Goal: Task Accomplishment & Management: Use online tool/utility

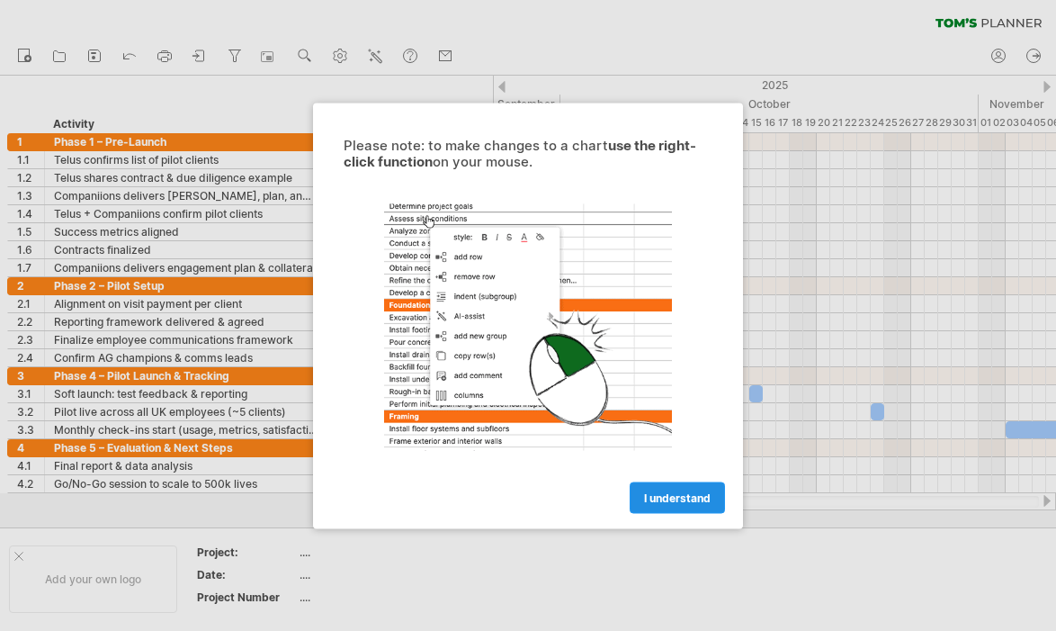
click at [684, 497] on span "I understand" at bounding box center [677, 496] width 67 height 13
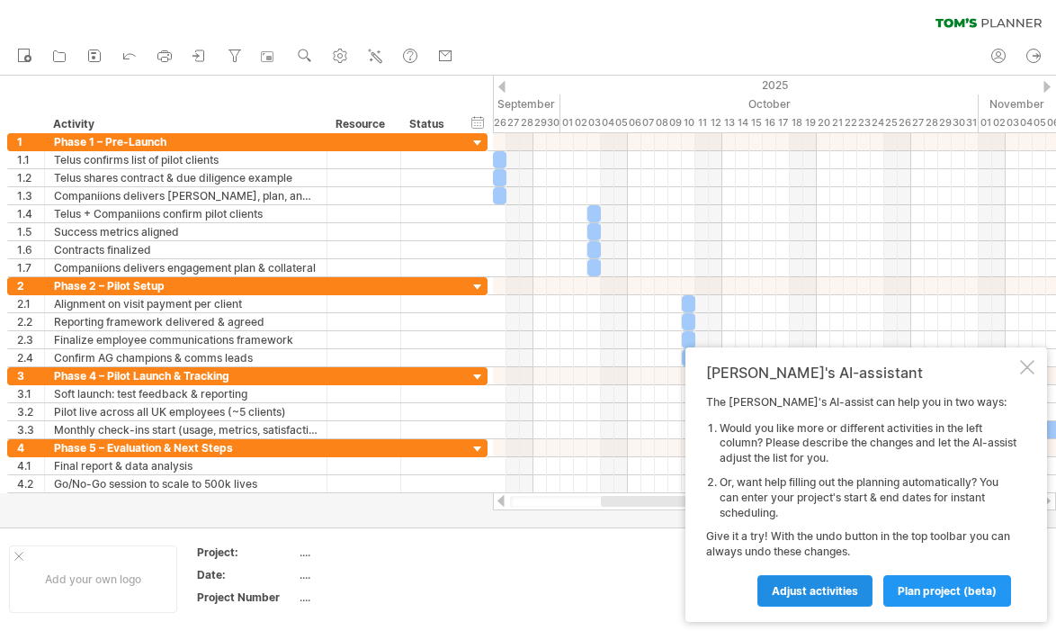
click at [807, 591] on span "Adjust activities" at bounding box center [815, 590] width 86 height 13
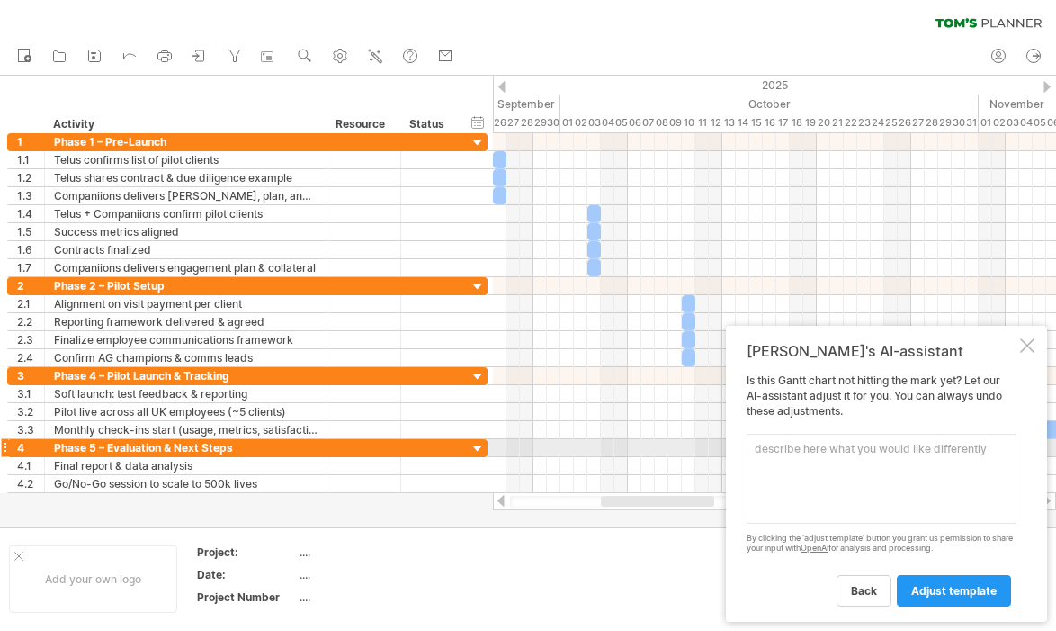
click at [812, 456] on textarea at bounding box center [882, 479] width 270 height 90
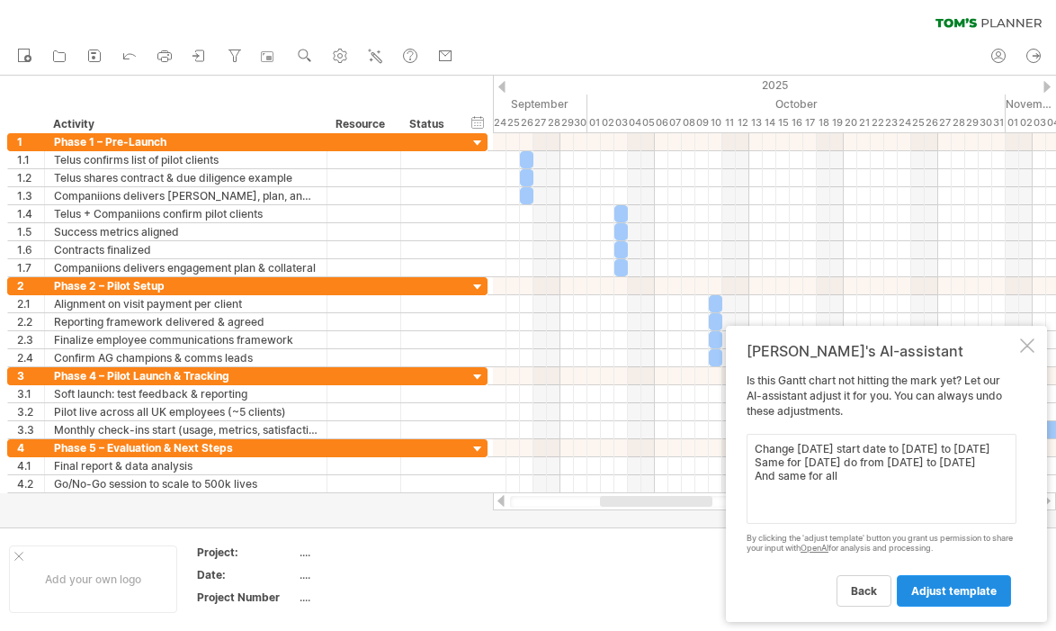
type textarea "Change [DATE] start date to [DATE] to [DATE] Same for [DATE] do from [DATE] to …"
click at [930, 597] on link "adjust template" at bounding box center [954, 590] width 114 height 31
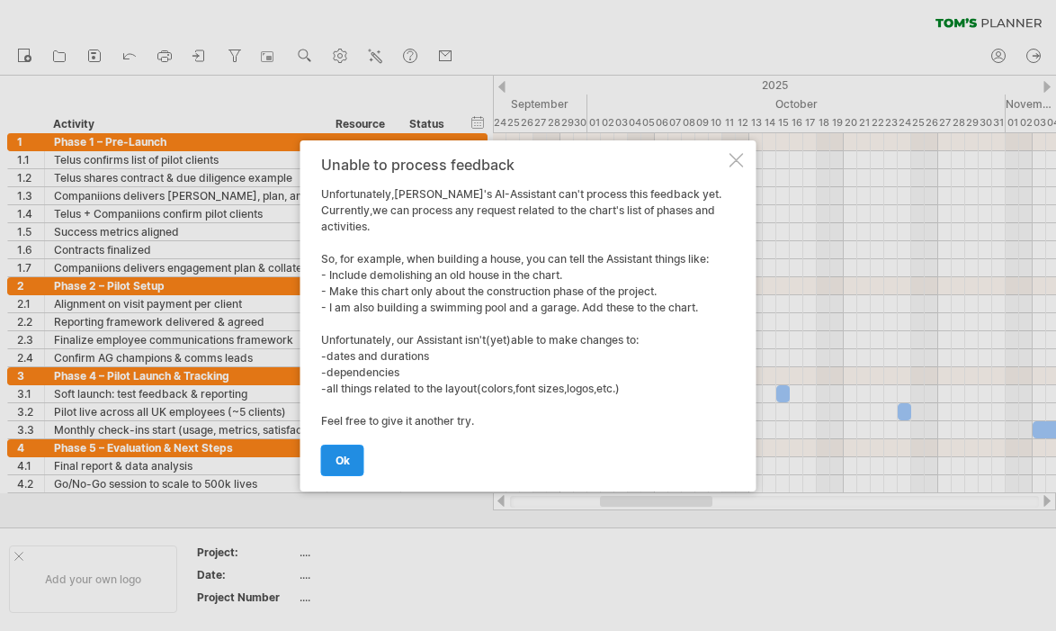
click at [341, 460] on span "ok" at bounding box center [343, 459] width 14 height 13
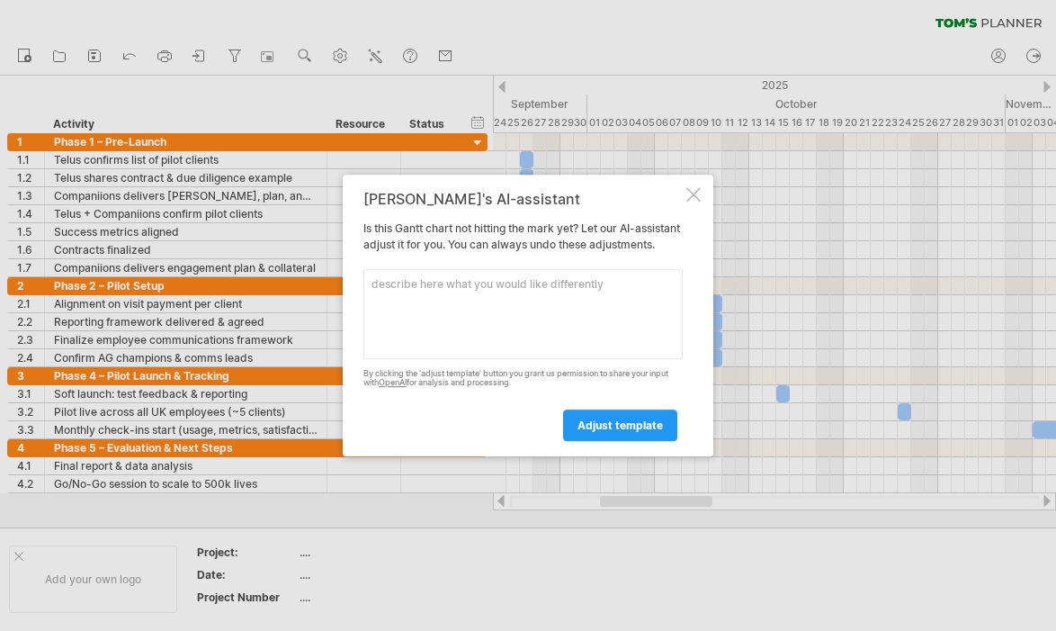
click at [696, 187] on div at bounding box center [694, 194] width 14 height 14
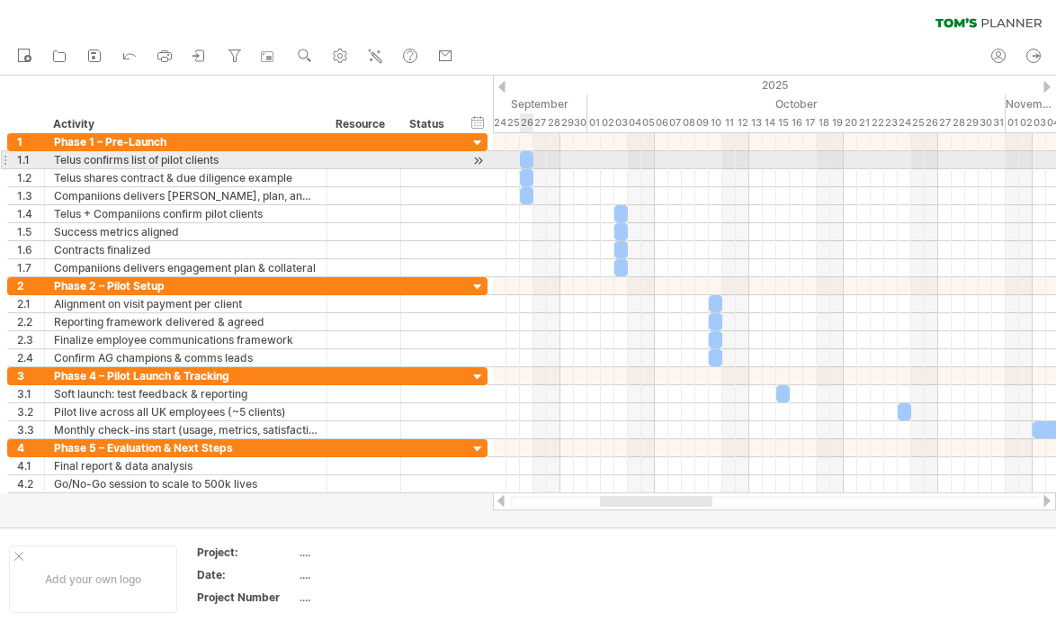
click at [525, 155] on div at bounding box center [526, 159] width 13 height 17
click at [530, 158] on span at bounding box center [533, 159] width 7 height 17
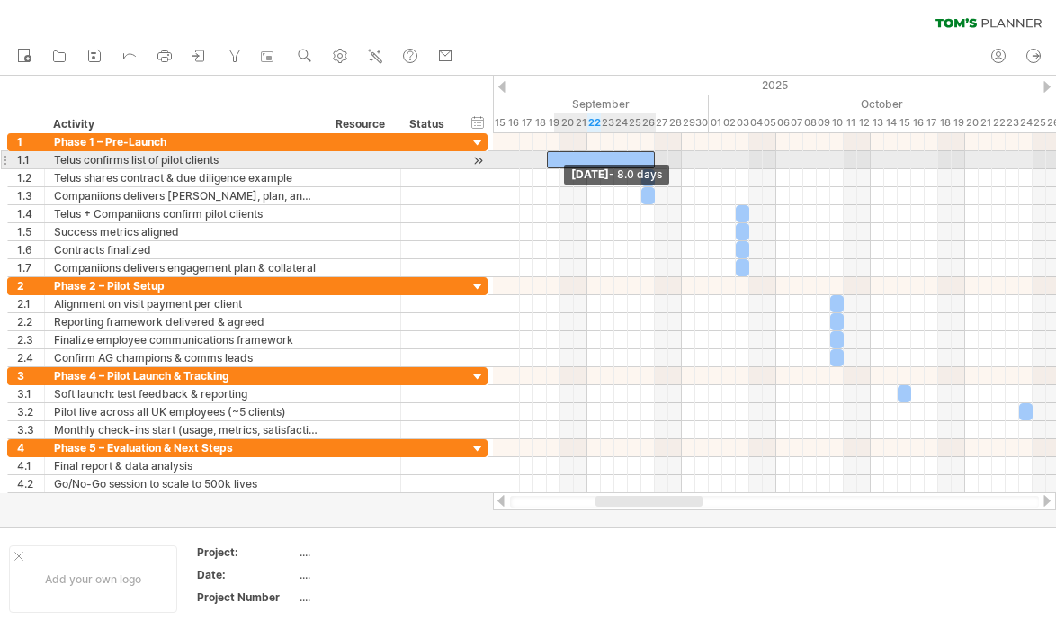
drag, startPoint x: 641, startPoint y: 159, endPoint x: 550, endPoint y: 158, distance: 90.9
click at [550, 158] on span at bounding box center [546, 159] width 7 height 17
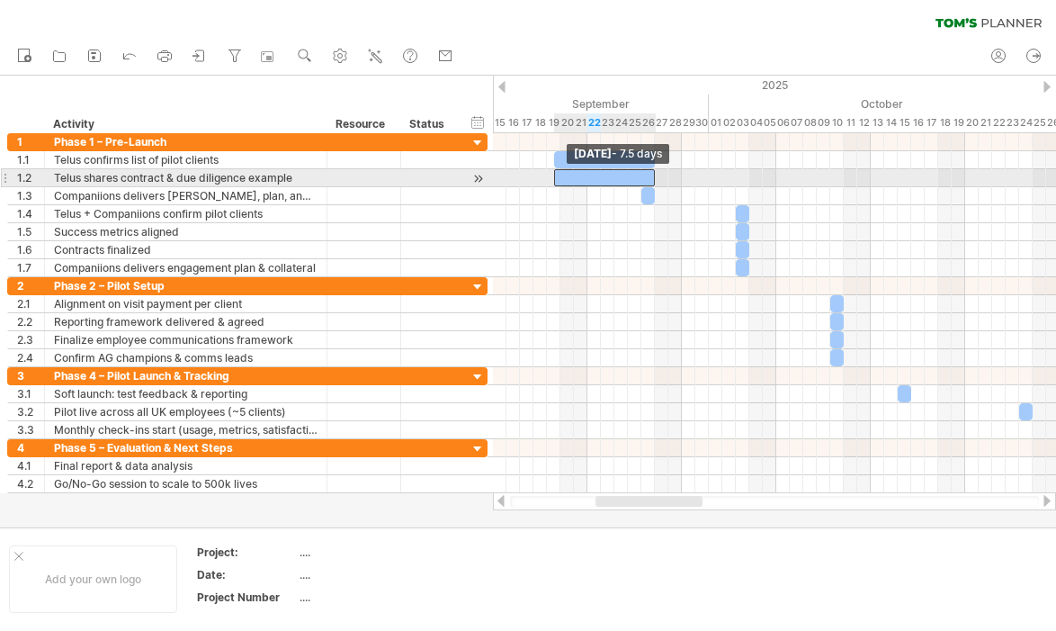
drag, startPoint x: 641, startPoint y: 174, endPoint x: 552, endPoint y: 175, distance: 88.2
click at [552, 175] on span at bounding box center [554, 177] width 7 height 17
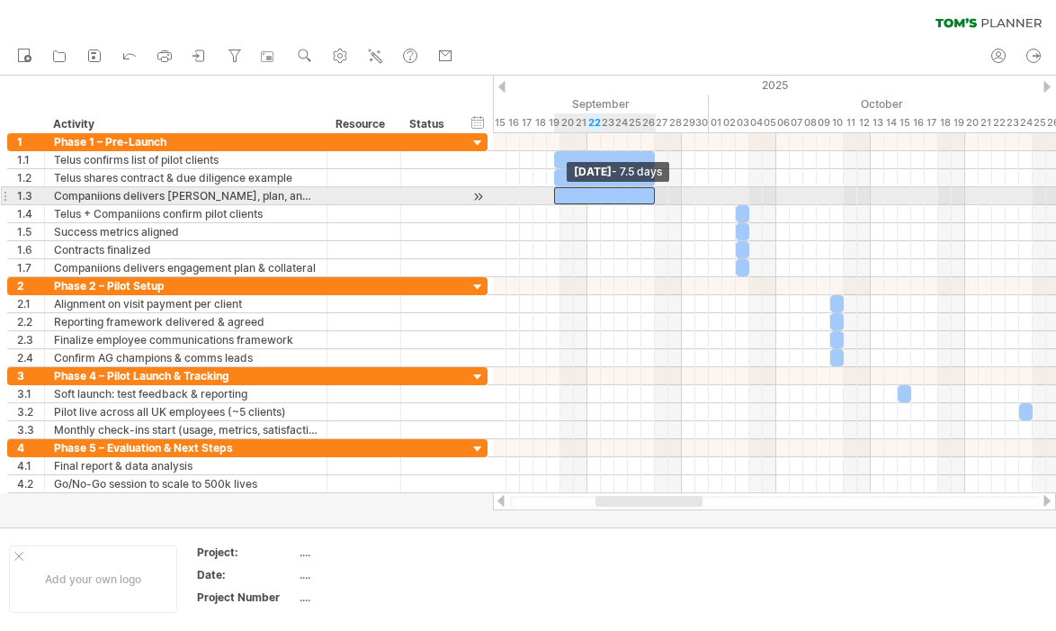
drag, startPoint x: 642, startPoint y: 195, endPoint x: 557, endPoint y: 196, distance: 84.6
click at [557, 196] on div at bounding box center [605, 195] width 102 height 17
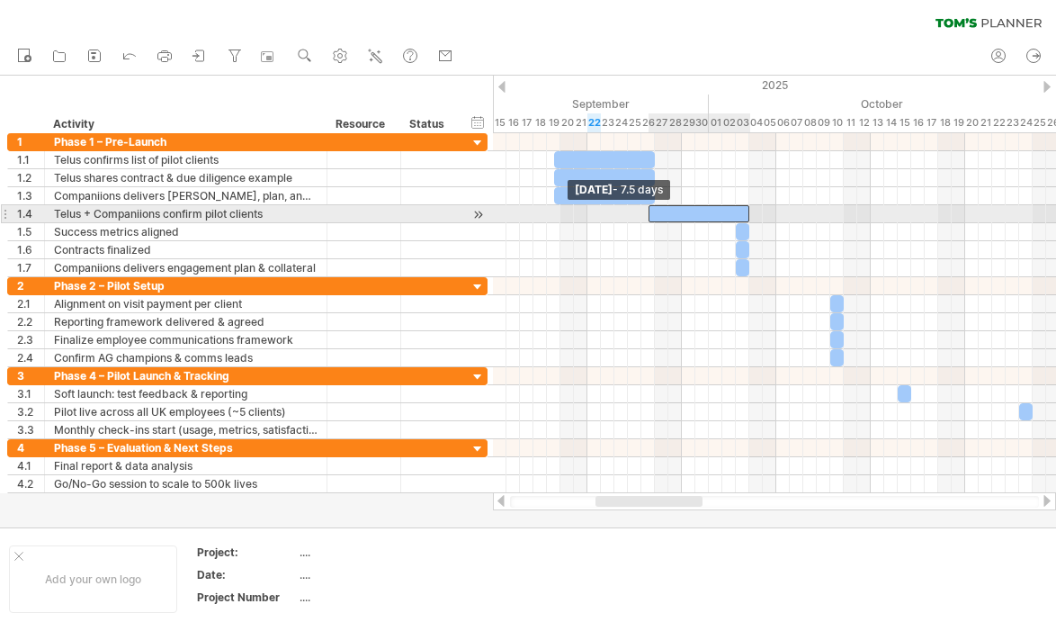
drag, startPoint x: 736, startPoint y: 212, endPoint x: 651, endPoint y: 214, distance: 85.5
click at [651, 214] on span at bounding box center [648, 213] width 7 height 17
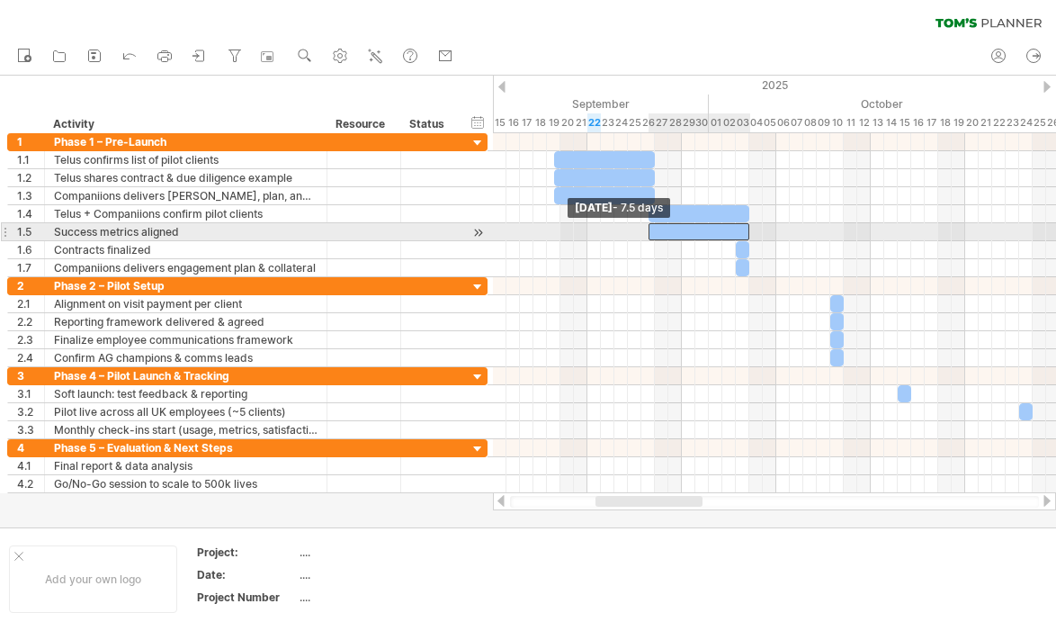
drag, startPoint x: 734, startPoint y: 232, endPoint x: 646, endPoint y: 229, distance: 88.2
click at [646, 229] on span at bounding box center [648, 231] width 7 height 17
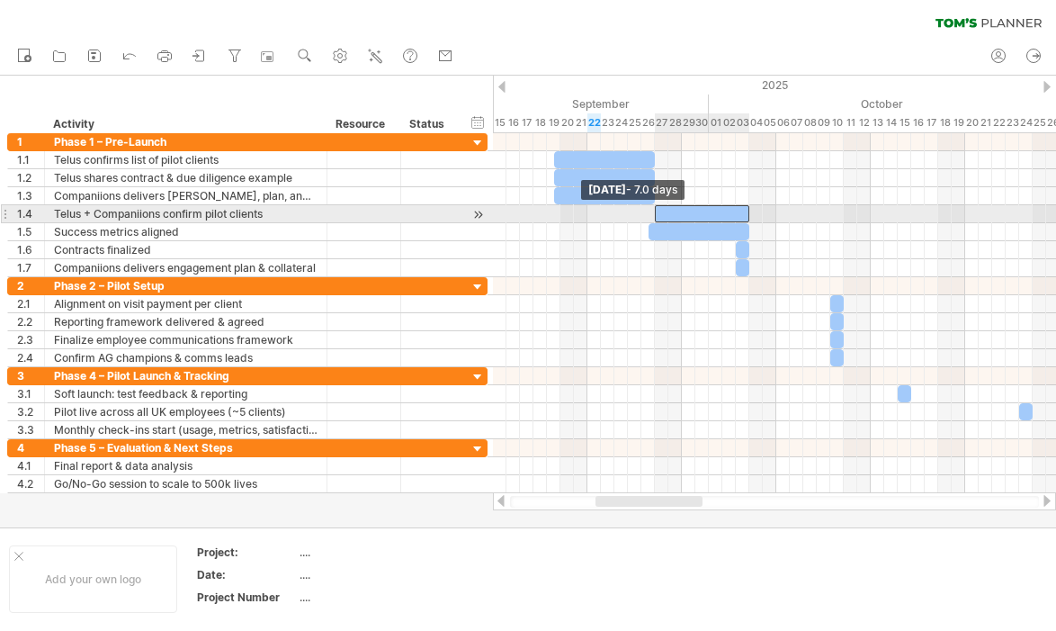
click at [655, 208] on span at bounding box center [654, 213] width 7 height 17
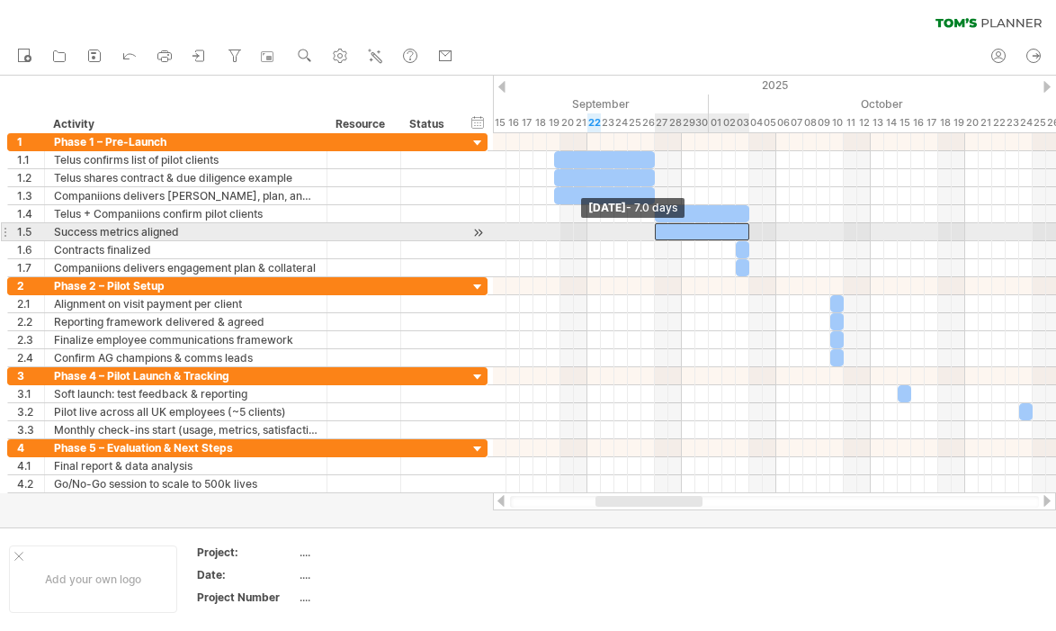
click at [651, 228] on span at bounding box center [654, 231] width 7 height 17
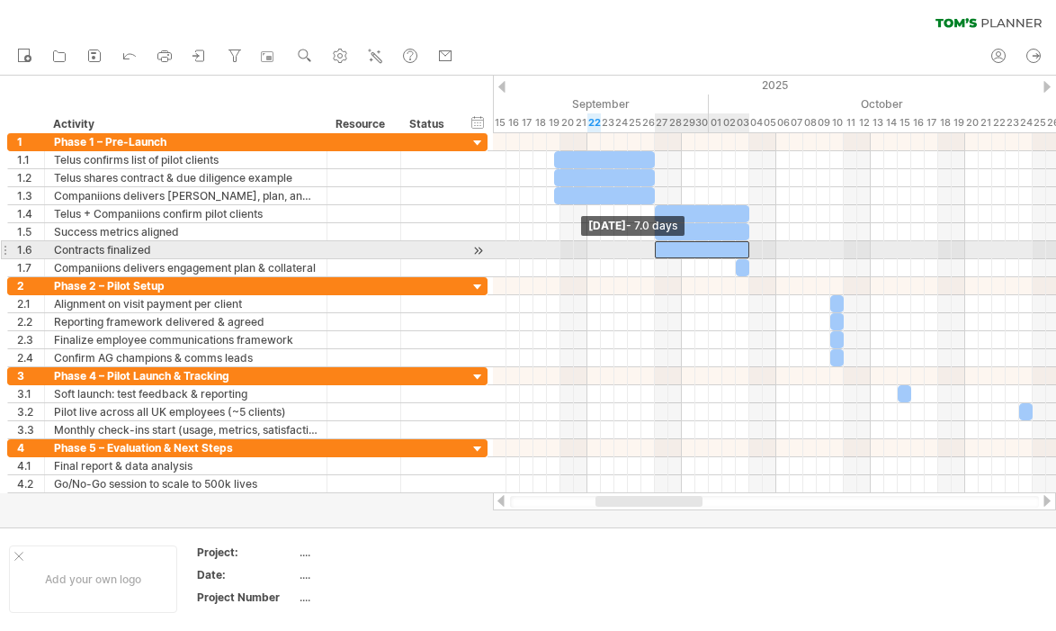
drag, startPoint x: 735, startPoint y: 248, endPoint x: 655, endPoint y: 249, distance: 80.1
click at [655, 249] on span at bounding box center [654, 249] width 7 height 17
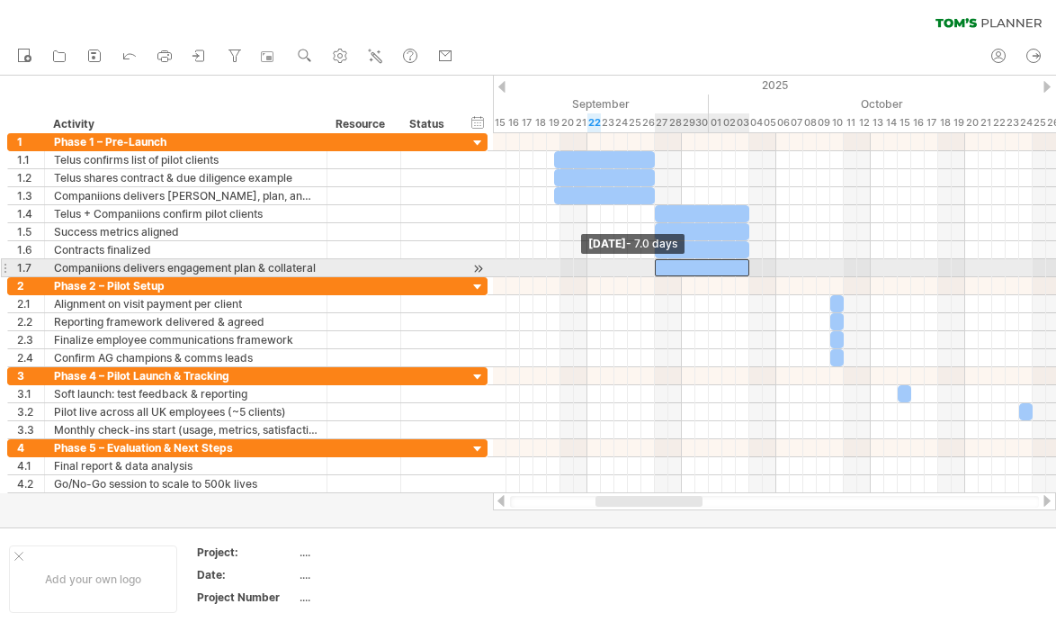
drag, startPoint x: 738, startPoint y: 264, endPoint x: 658, endPoint y: 265, distance: 80.1
click at [658, 265] on span at bounding box center [654, 267] width 7 height 17
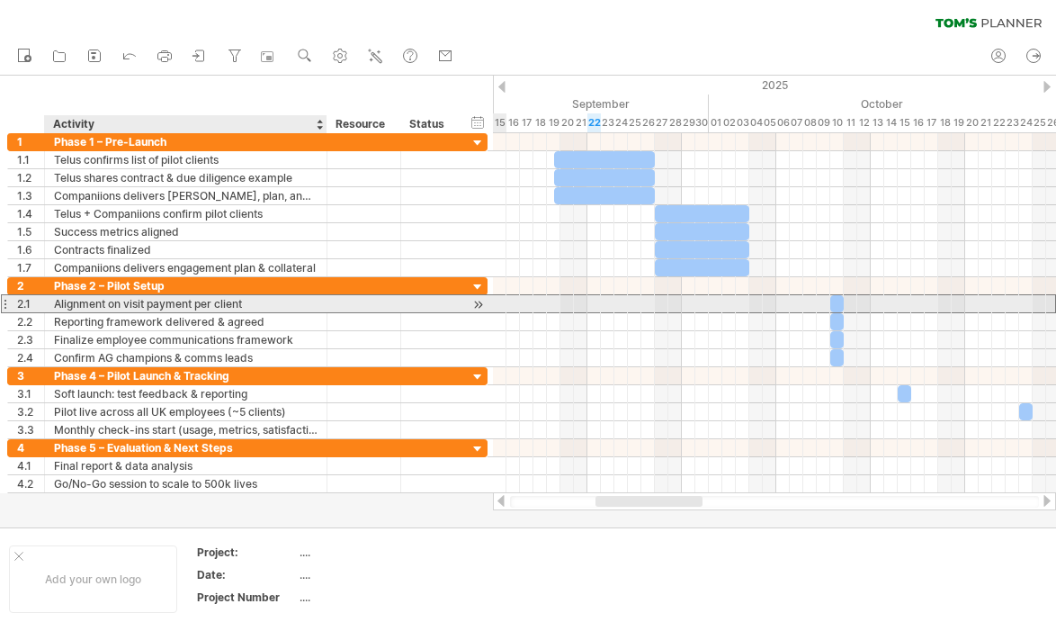
click at [146, 299] on div "Alignment on visit payment per client" at bounding box center [186, 303] width 264 height 17
click at [155, 306] on input "**********" at bounding box center [186, 303] width 264 height 17
click at [146, 304] on input "**********" at bounding box center [186, 303] width 264 height 17
click at [197, 302] on input "**********" at bounding box center [186, 303] width 264 height 17
type input "**********"
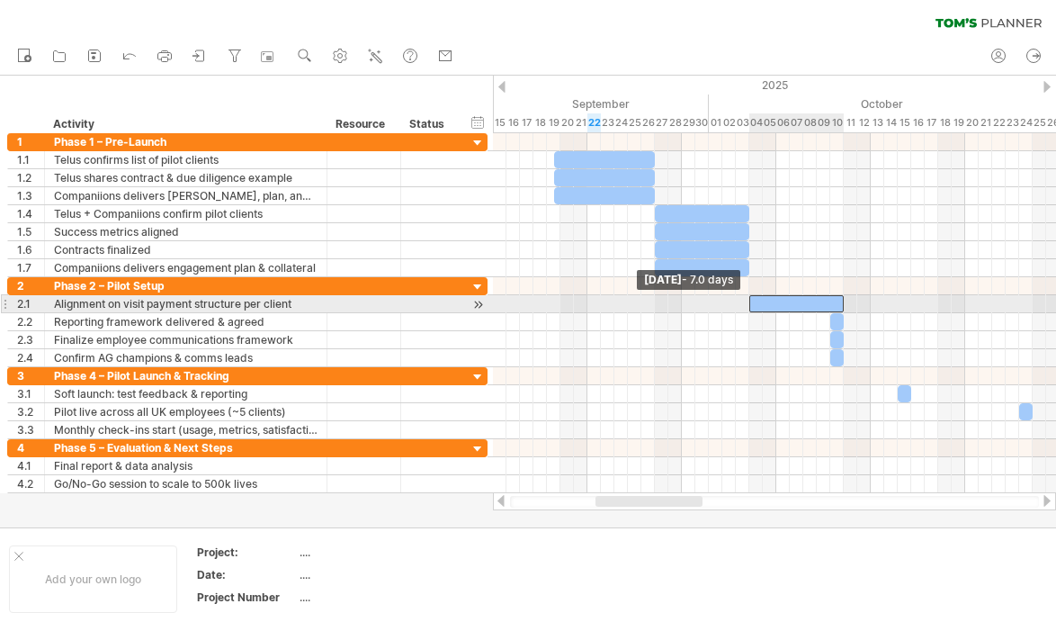
drag, startPoint x: 831, startPoint y: 301, endPoint x: 750, endPoint y: 303, distance: 81.9
click at [750, 303] on span at bounding box center [749, 303] width 7 height 17
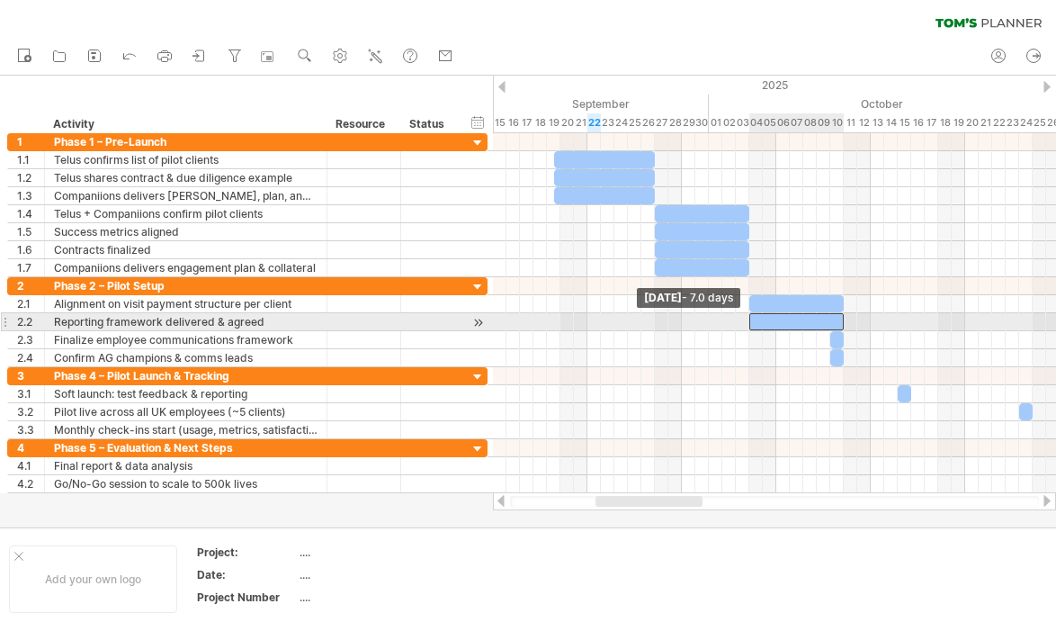
drag, startPoint x: 831, startPoint y: 322, endPoint x: 750, endPoint y: 322, distance: 80.1
click at [750, 322] on span at bounding box center [749, 321] width 7 height 17
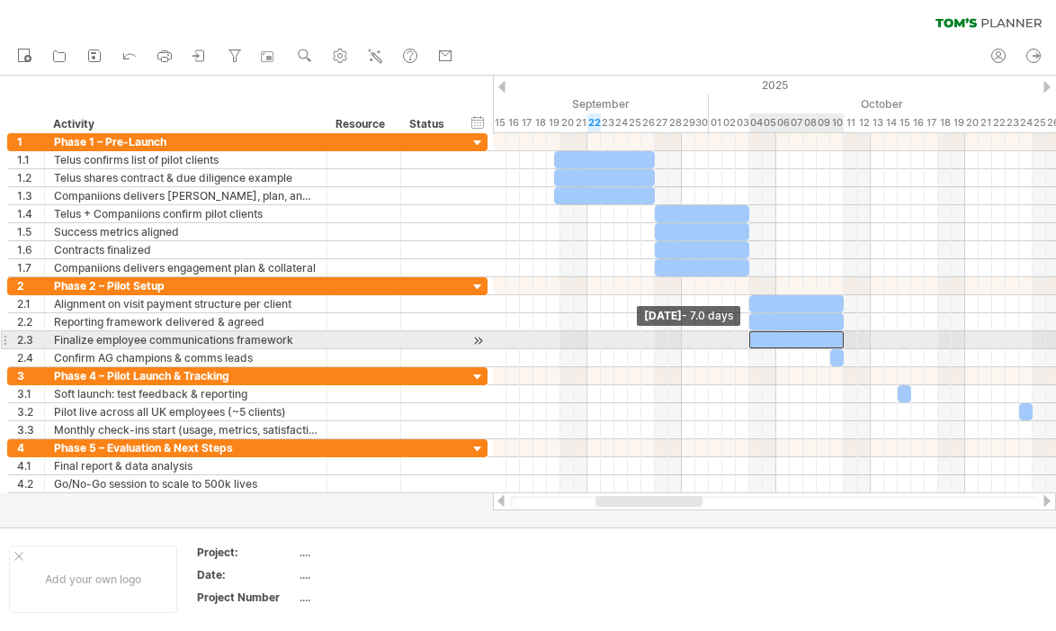
drag, startPoint x: 830, startPoint y: 337, endPoint x: 750, endPoint y: 338, distance: 79.2
click at [750, 338] on span at bounding box center [749, 339] width 7 height 17
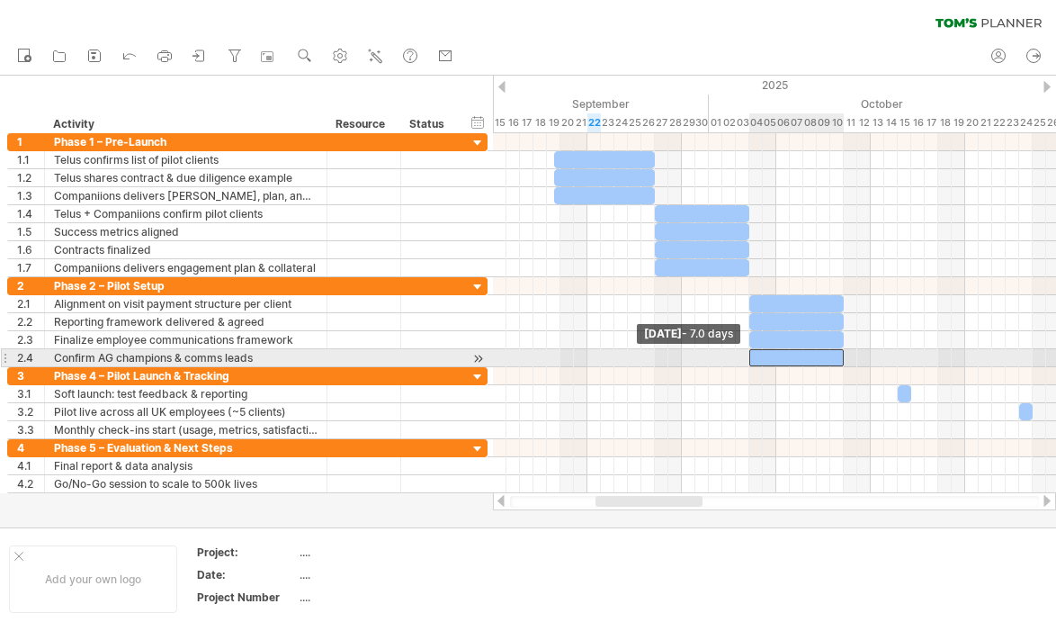
drag, startPoint x: 830, startPoint y: 356, endPoint x: 749, endPoint y: 361, distance: 81.1
click at [749, 361] on span at bounding box center [749, 357] width 7 height 17
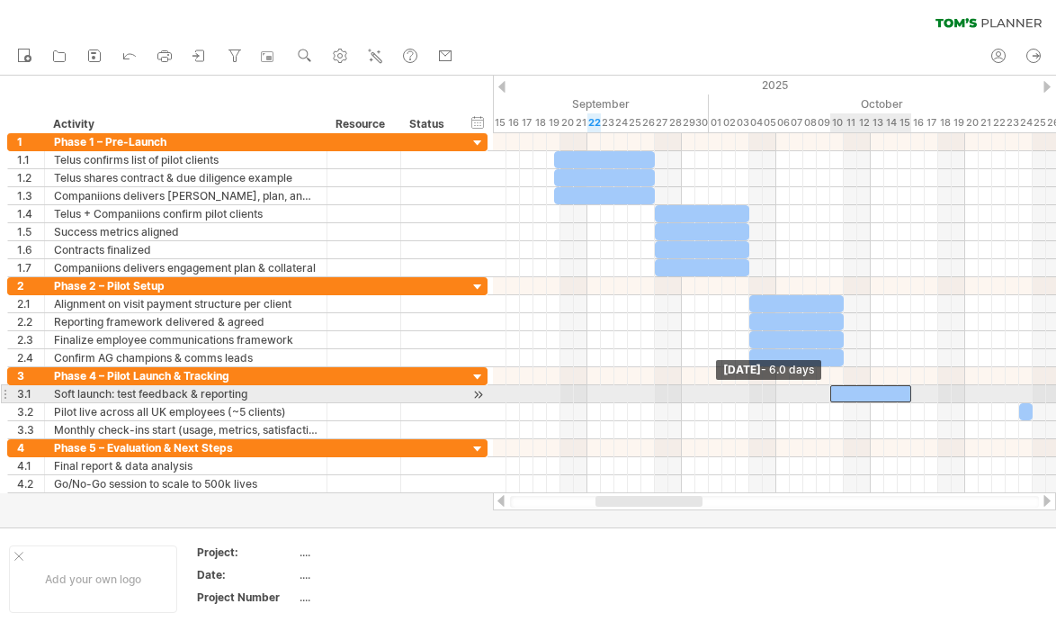
drag, startPoint x: 900, startPoint y: 388, endPoint x: 831, endPoint y: 392, distance: 68.5
click at [831, 392] on span at bounding box center [830, 393] width 7 height 17
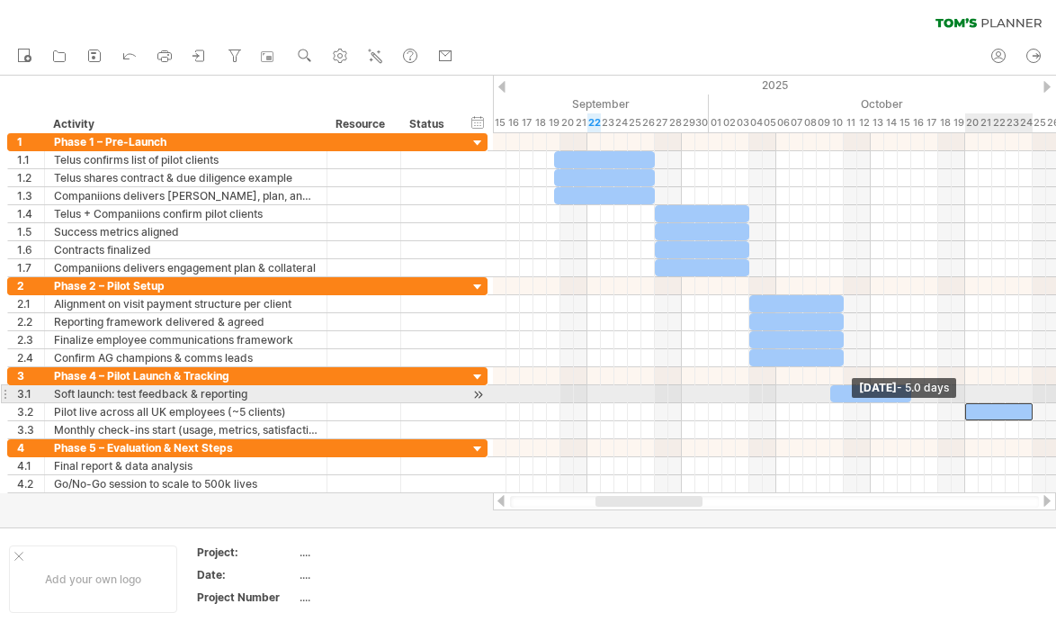
drag, startPoint x: 1017, startPoint y: 408, endPoint x: 963, endPoint y: 403, distance: 54.2
click at [963, 403] on span at bounding box center [965, 411] width 7 height 17
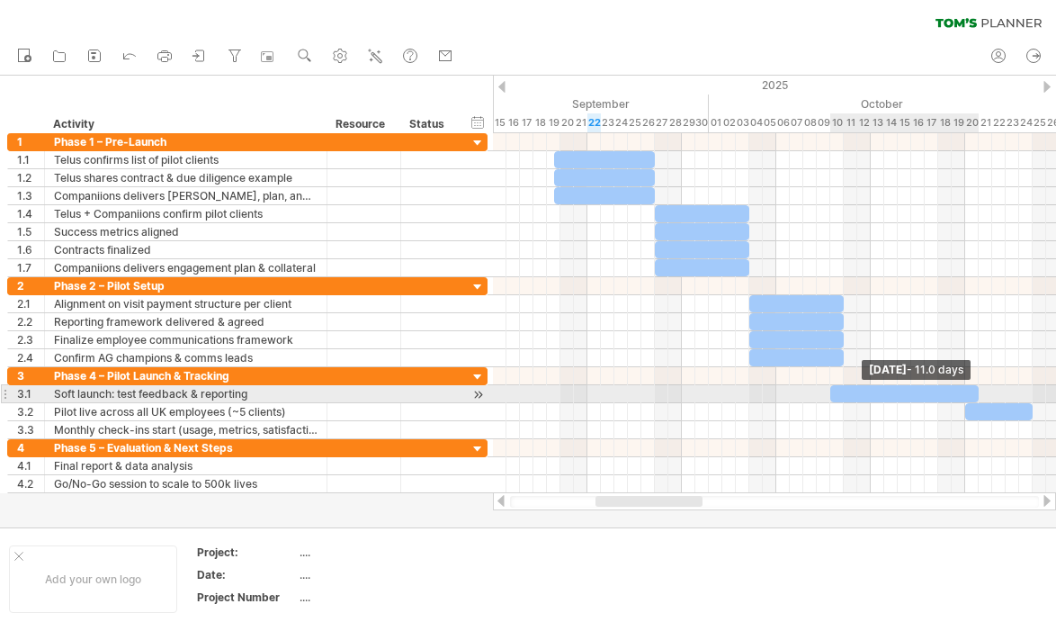
drag, startPoint x: 909, startPoint y: 388, endPoint x: 976, endPoint y: 389, distance: 67.5
click at [976, 389] on span at bounding box center [978, 393] width 7 height 17
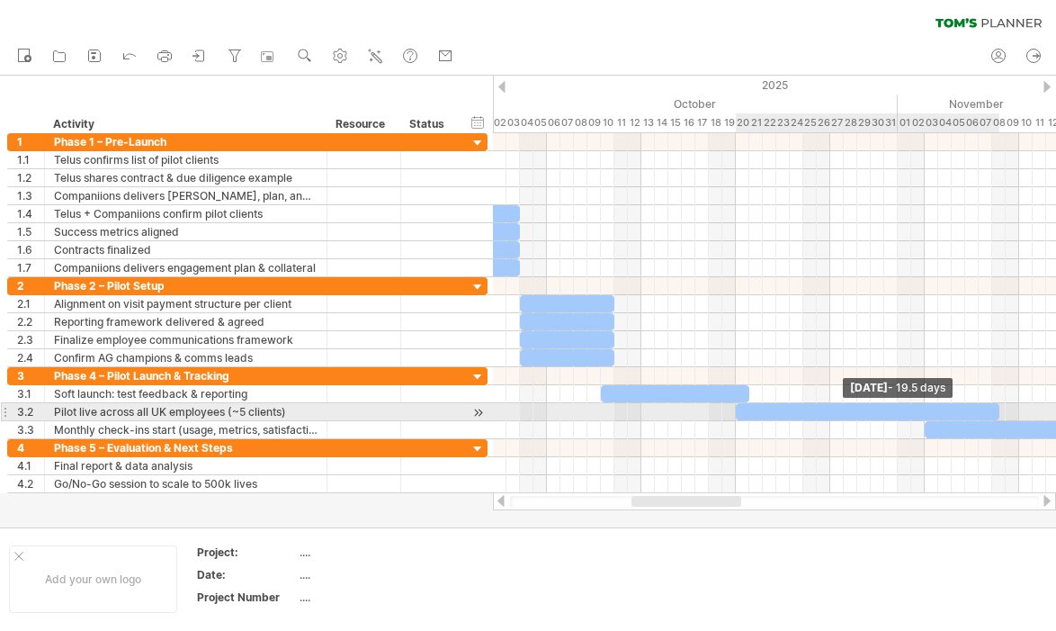
drag, startPoint x: 801, startPoint y: 409, endPoint x: 993, endPoint y: 407, distance: 192.6
click at [993, 407] on div at bounding box center [868, 411] width 264 height 17
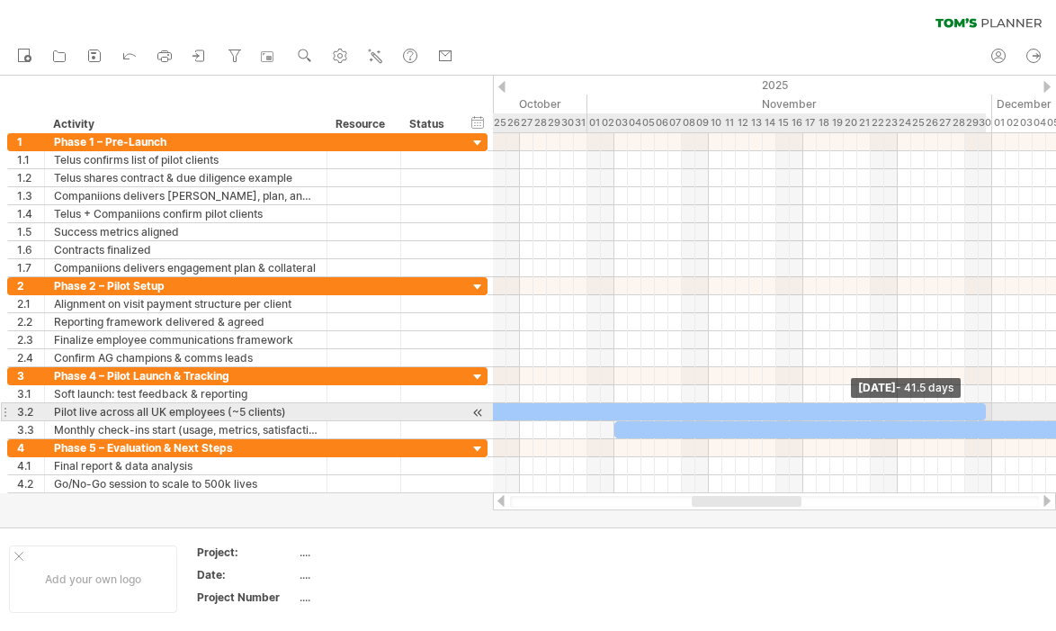
drag, startPoint x: 685, startPoint y: 413, endPoint x: 981, endPoint y: 416, distance: 296.0
click at [981, 416] on div at bounding box center [706, 411] width 561 height 17
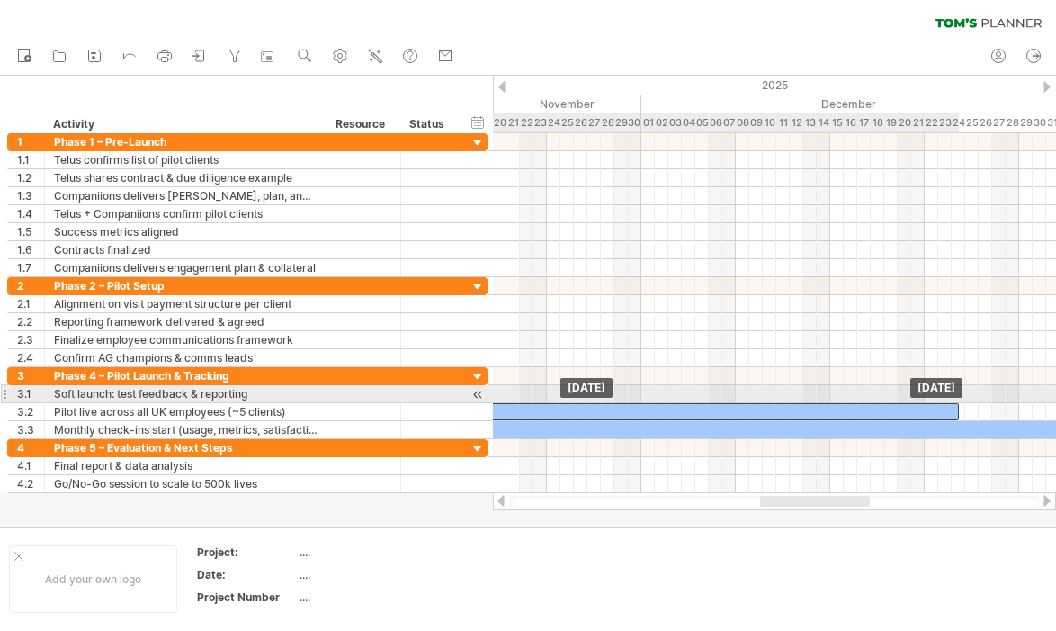
drag, startPoint x: 630, startPoint y: 408, endPoint x: 952, endPoint y: 403, distance: 322.2
click at [952, 403] on div at bounding box center [679, 411] width 561 height 17
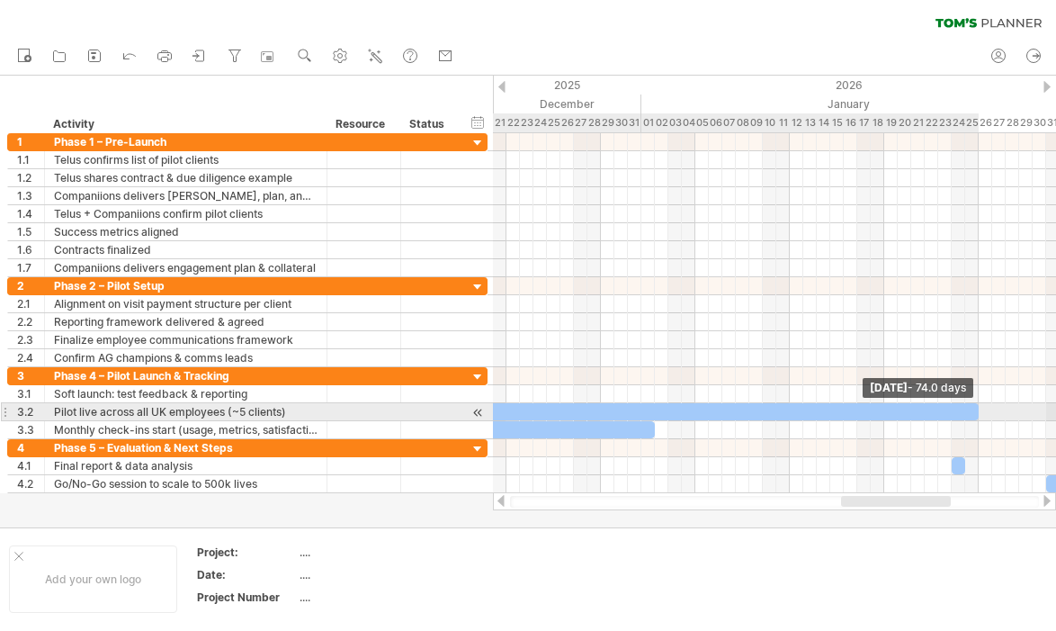
drag, startPoint x: 538, startPoint y: 410, endPoint x: 975, endPoint y: 409, distance: 437.3
click at [975, 409] on span at bounding box center [978, 411] width 7 height 17
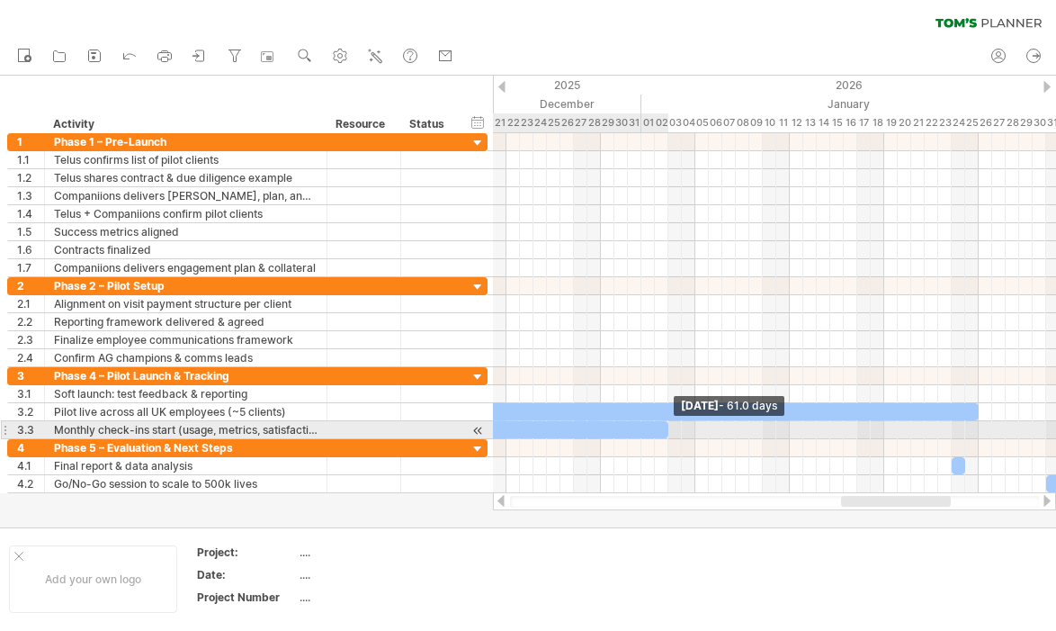
drag, startPoint x: 656, startPoint y: 426, endPoint x: 669, endPoint y: 426, distance: 13.5
click at [669, 426] on span at bounding box center [668, 429] width 7 height 17
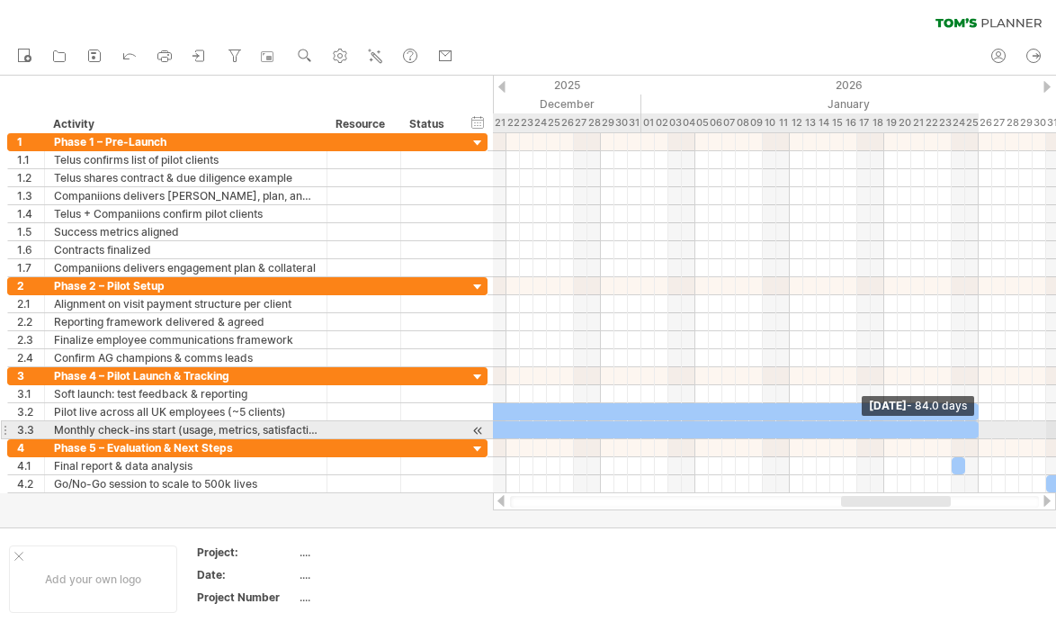
drag, startPoint x: 668, startPoint y: 426, endPoint x: 978, endPoint y: 434, distance: 310.5
click at [978, 434] on span at bounding box center [978, 429] width 7 height 17
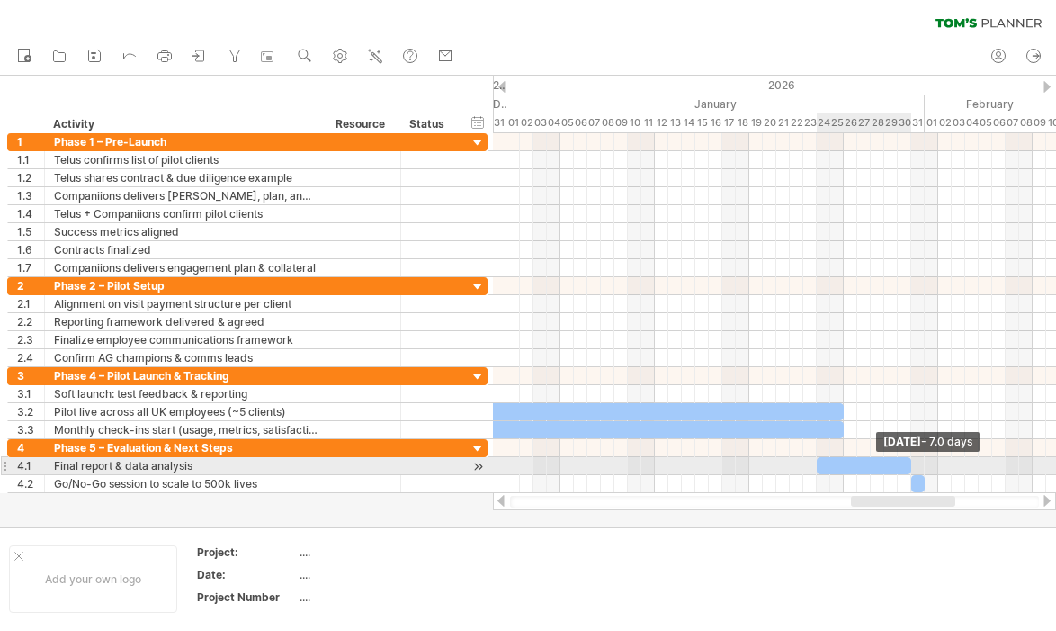
drag, startPoint x: 828, startPoint y: 462, endPoint x: 908, endPoint y: 466, distance: 80.2
click at [908, 466] on span at bounding box center [911, 465] width 7 height 17
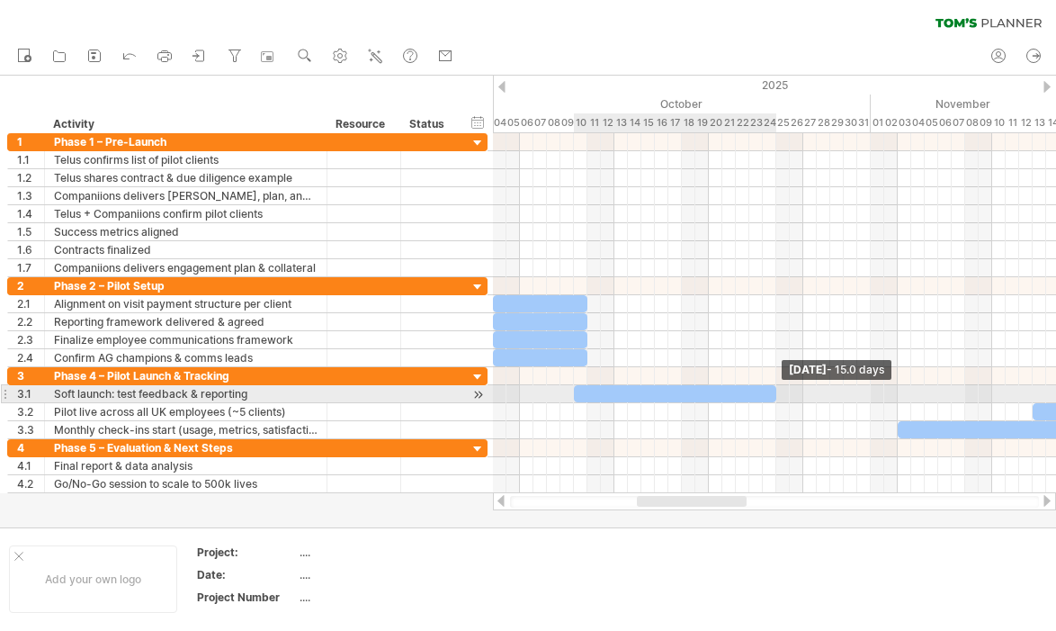
drag, startPoint x: 720, startPoint y: 393, endPoint x: 775, endPoint y: 395, distance: 54.9
click at [775, 395] on span at bounding box center [776, 393] width 7 height 17
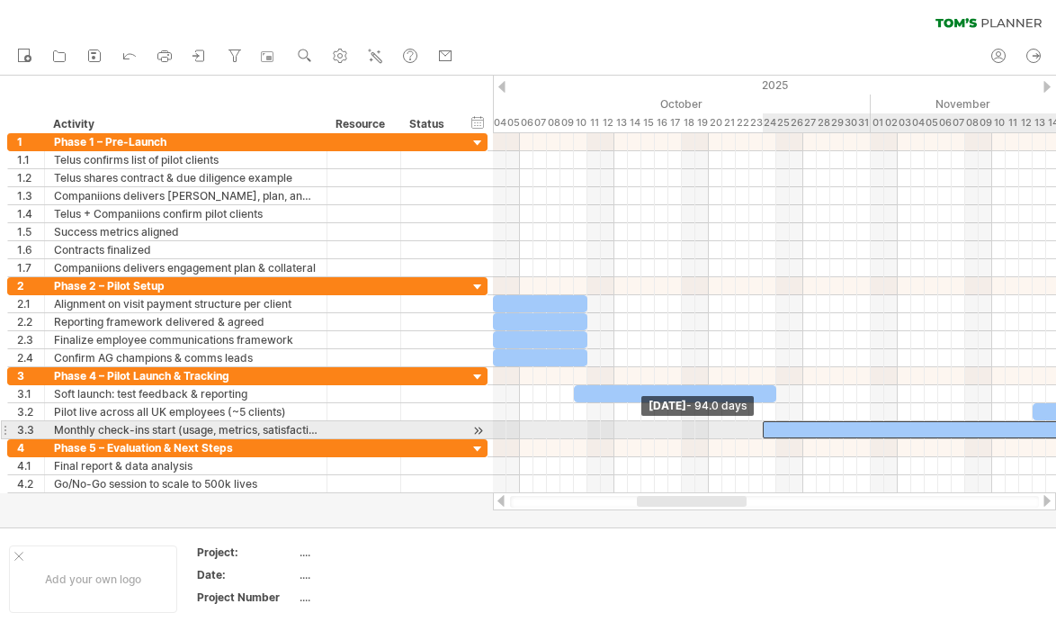
drag, startPoint x: 899, startPoint y: 428, endPoint x: 764, endPoint y: 427, distance: 135.0
click at [764, 427] on span at bounding box center [762, 429] width 7 height 17
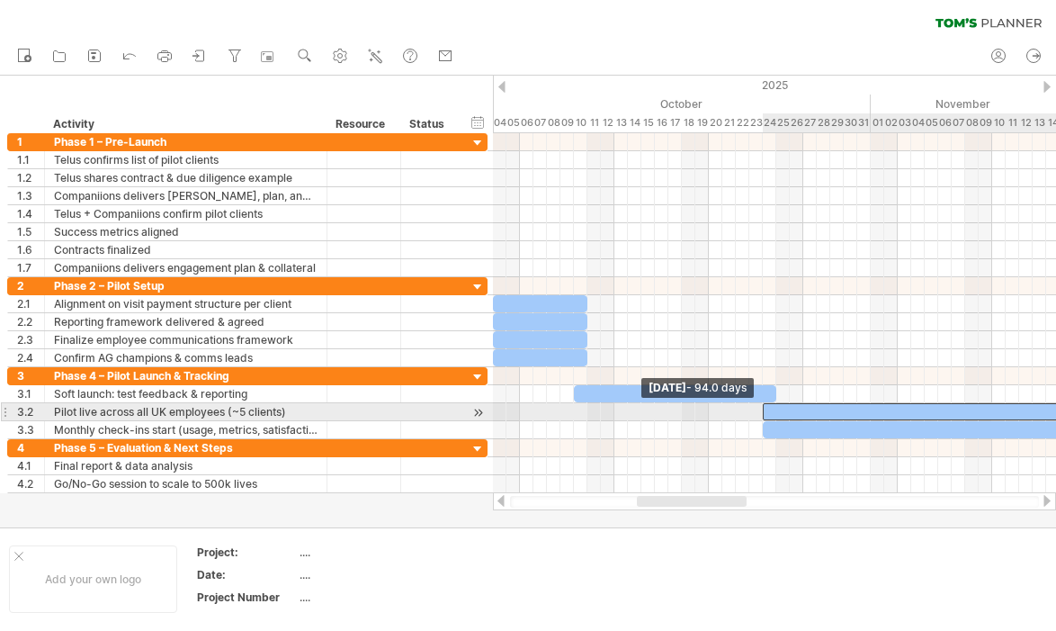
drag, startPoint x: 1034, startPoint y: 411, endPoint x: 764, endPoint y: 418, distance: 270.0
click at [764, 418] on span at bounding box center [762, 411] width 7 height 17
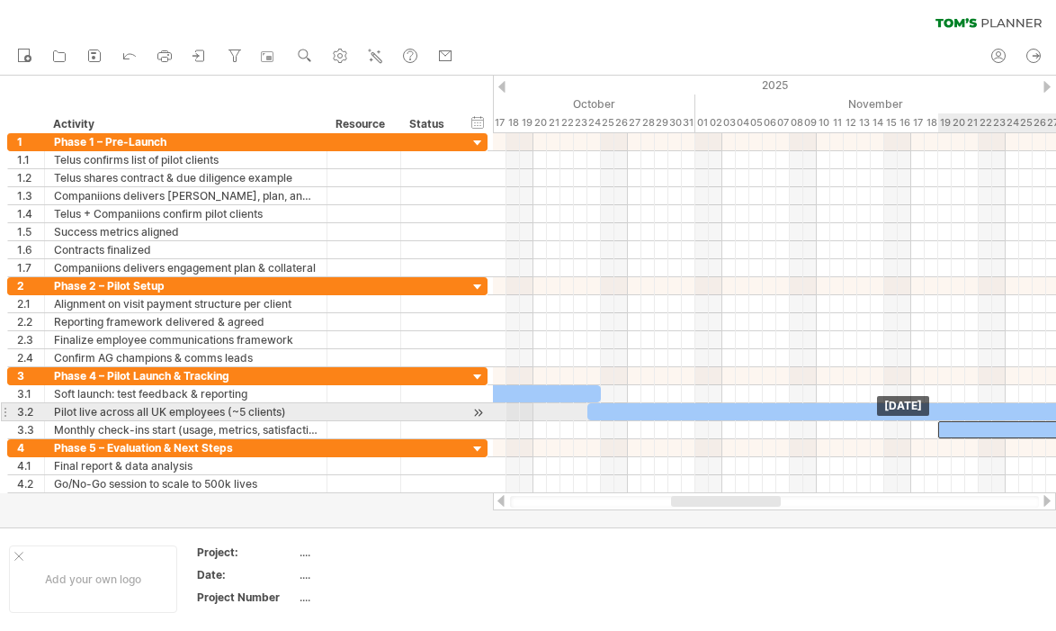
drag, startPoint x: 592, startPoint y: 425, endPoint x: 944, endPoint y: 417, distance: 351.9
click at [1006, 417] on div at bounding box center [1006, 403] width 0 height 72
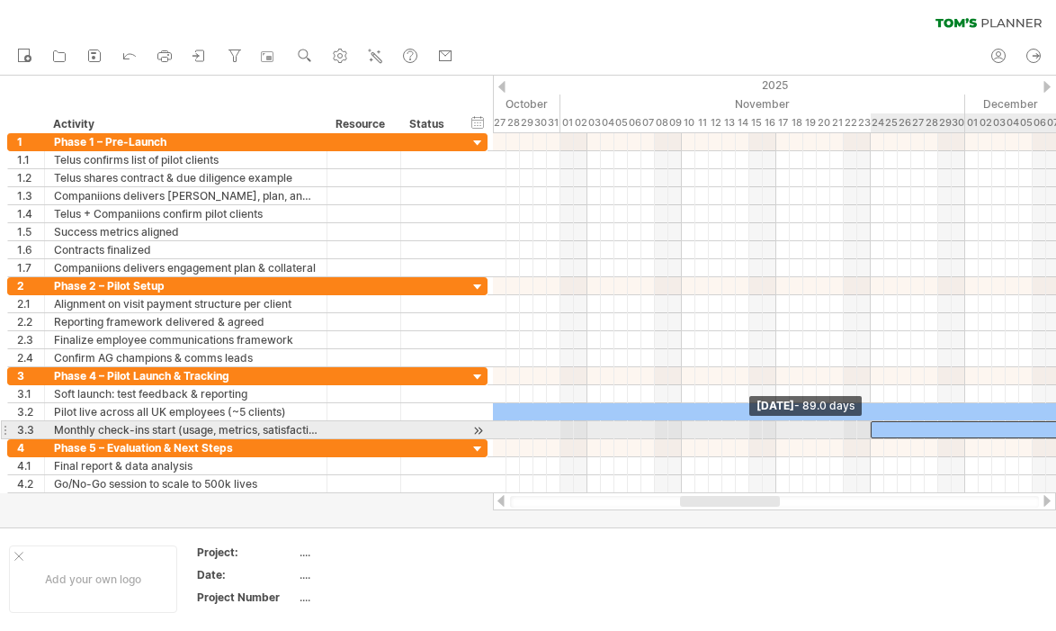
drag, startPoint x: 804, startPoint y: 427, endPoint x: 873, endPoint y: 423, distance: 69.4
click at [873, 423] on span at bounding box center [870, 429] width 7 height 17
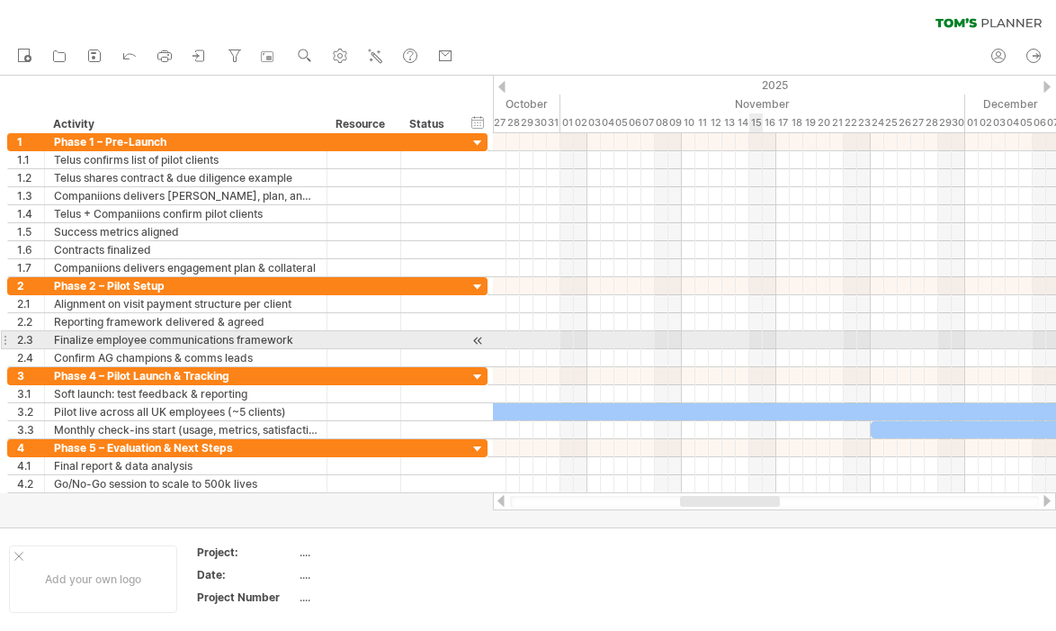
click at [752, 339] on div at bounding box center [774, 340] width 563 height 18
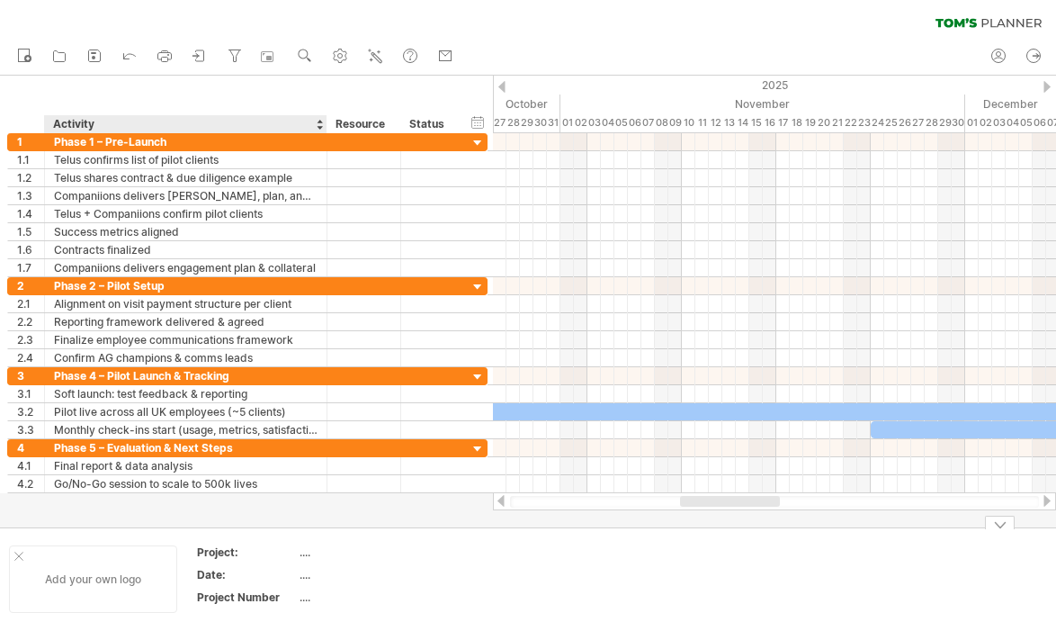
click at [129, 583] on div "Add your own logo" at bounding box center [93, 578] width 168 height 67
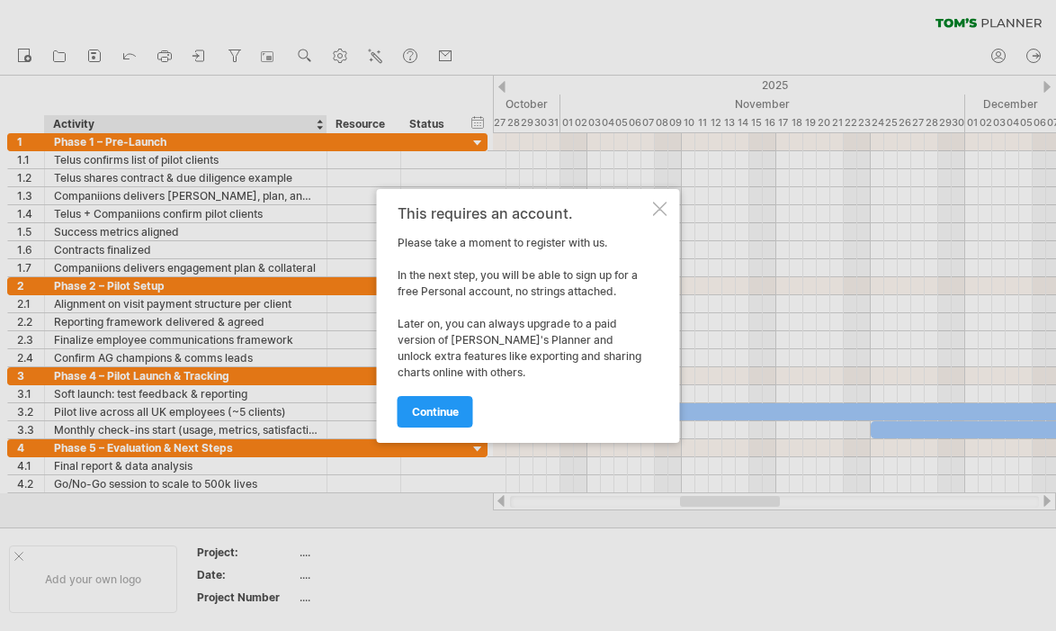
click at [658, 210] on div at bounding box center [660, 209] width 14 height 14
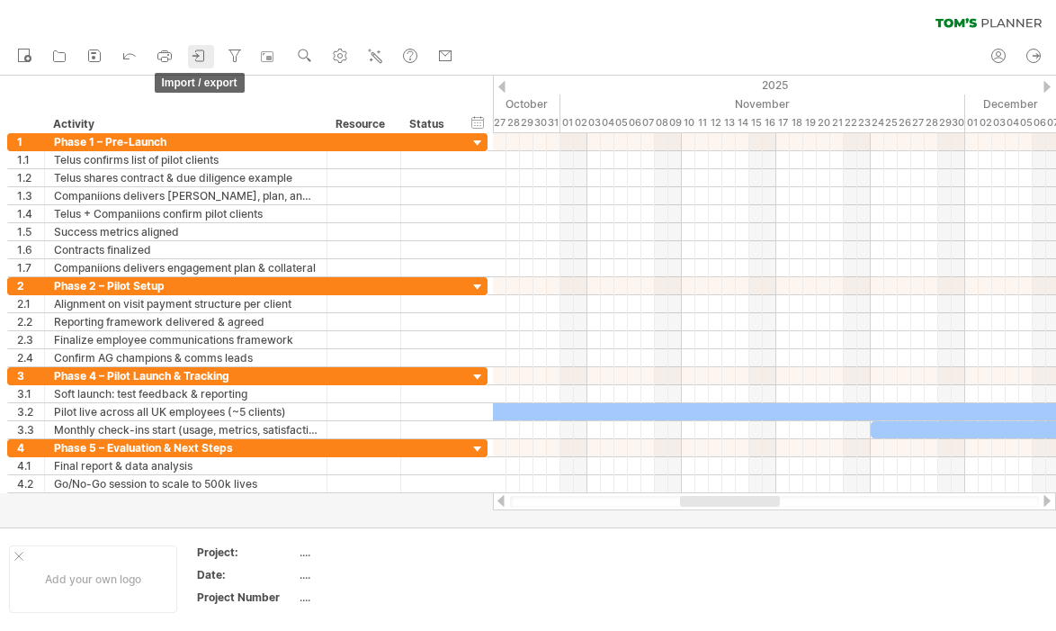
click at [202, 56] on icon at bounding box center [200, 56] width 18 height 18
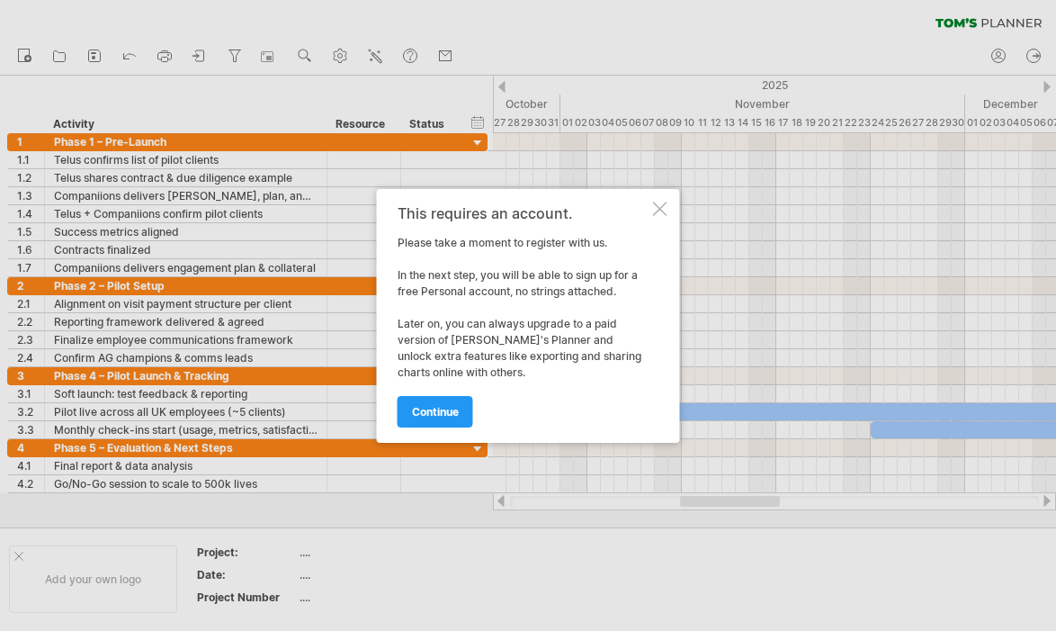
click at [662, 206] on div at bounding box center [660, 209] width 14 height 14
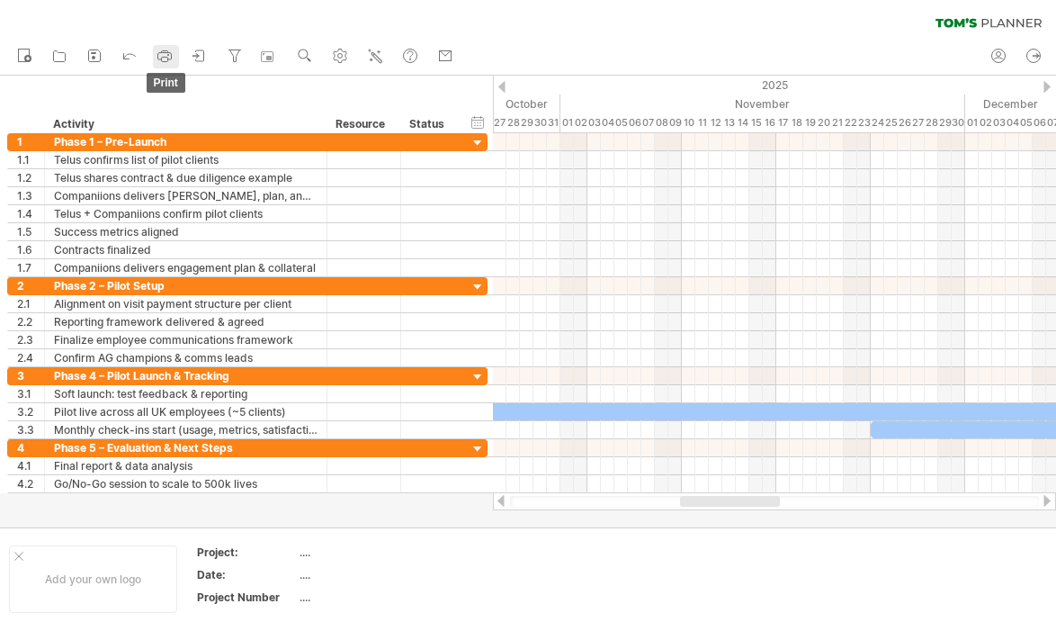
click at [166, 51] on icon at bounding box center [165, 56] width 18 height 18
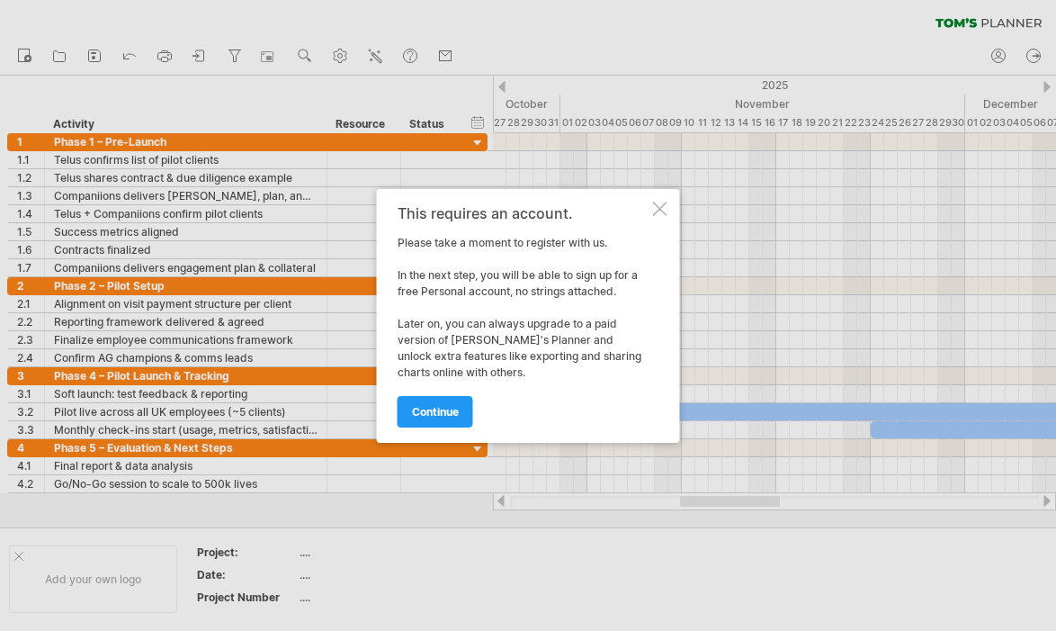
click at [659, 211] on div at bounding box center [660, 209] width 14 height 14
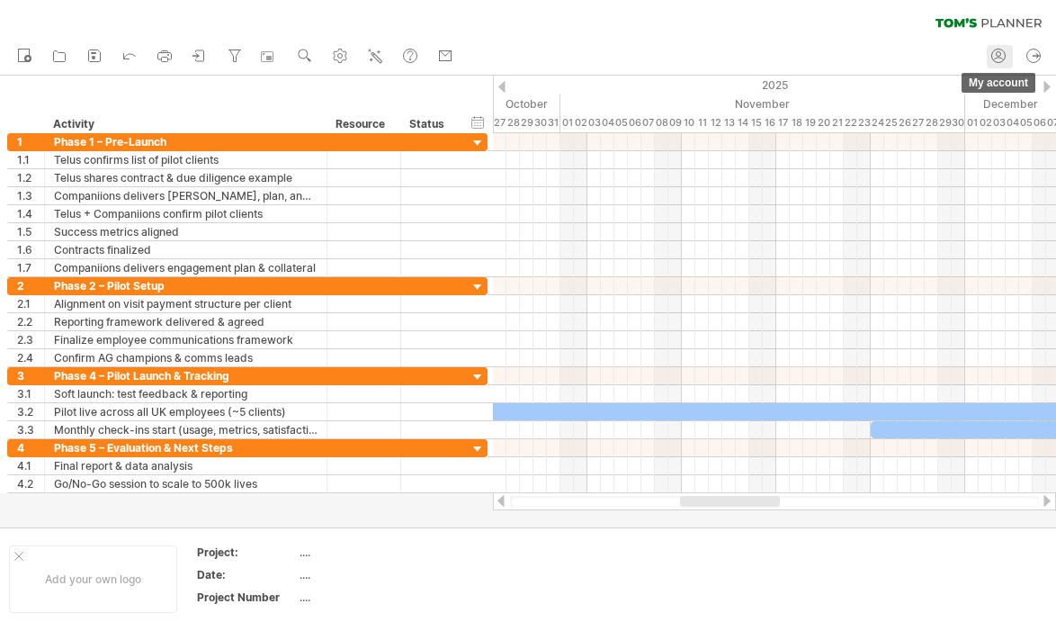
click at [1003, 52] on icon at bounding box center [999, 56] width 18 height 18
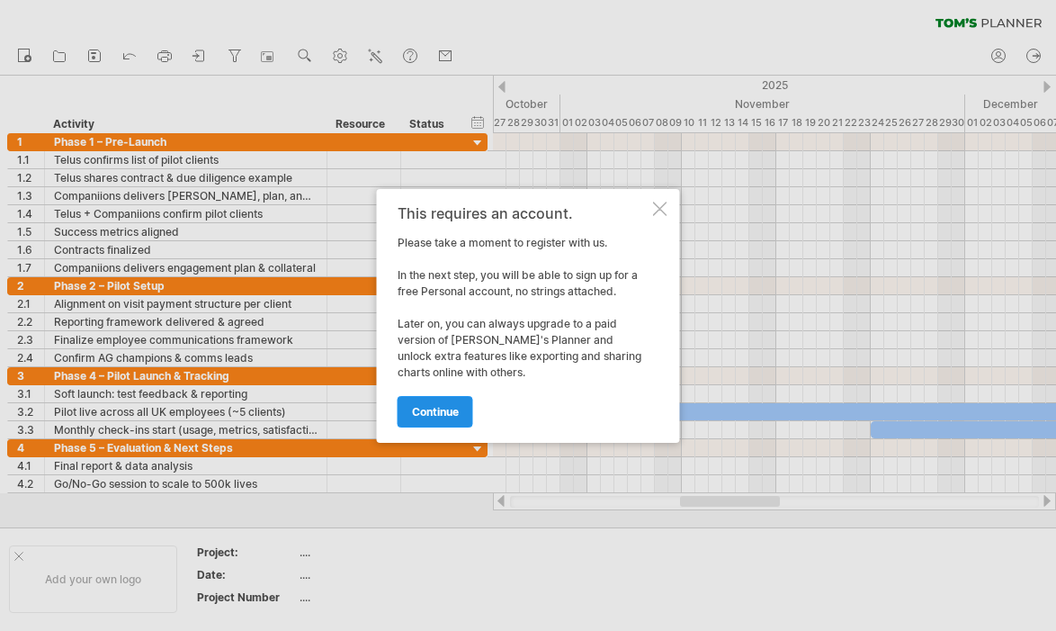
click at [452, 412] on span "continue" at bounding box center [435, 411] width 47 height 13
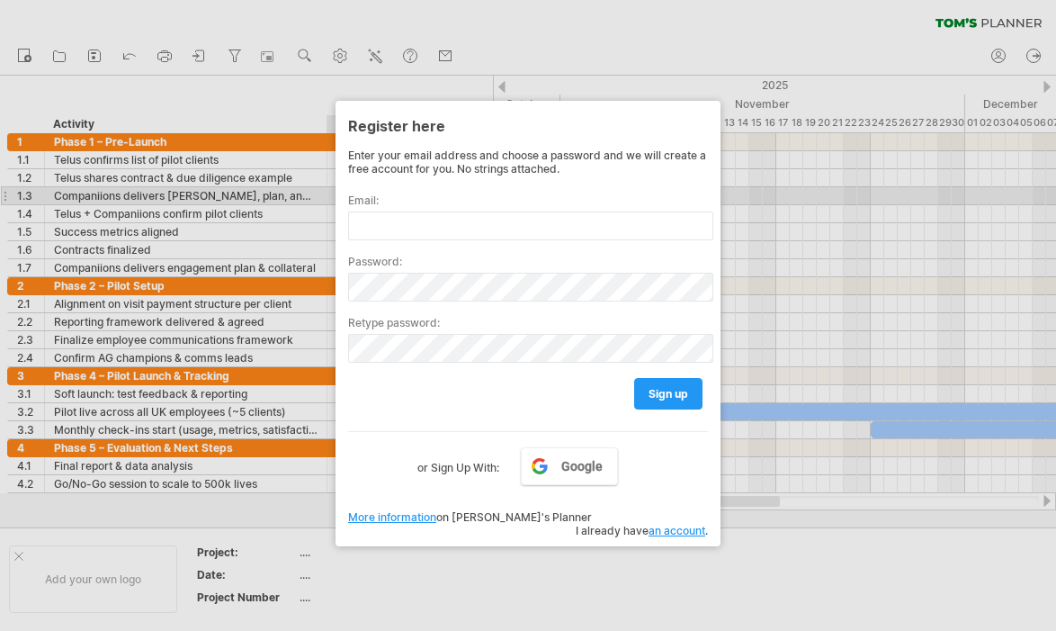
click at [404, 204] on label "Email:" at bounding box center [528, 199] width 360 height 13
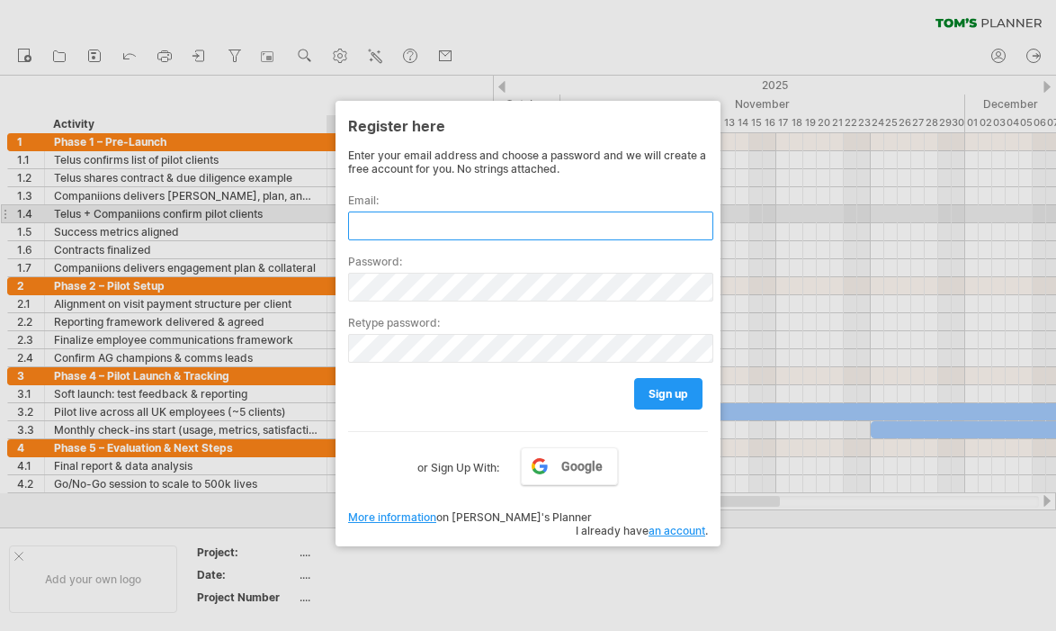
click at [404, 222] on input "text" at bounding box center [530, 225] width 365 height 29
type input "**********"
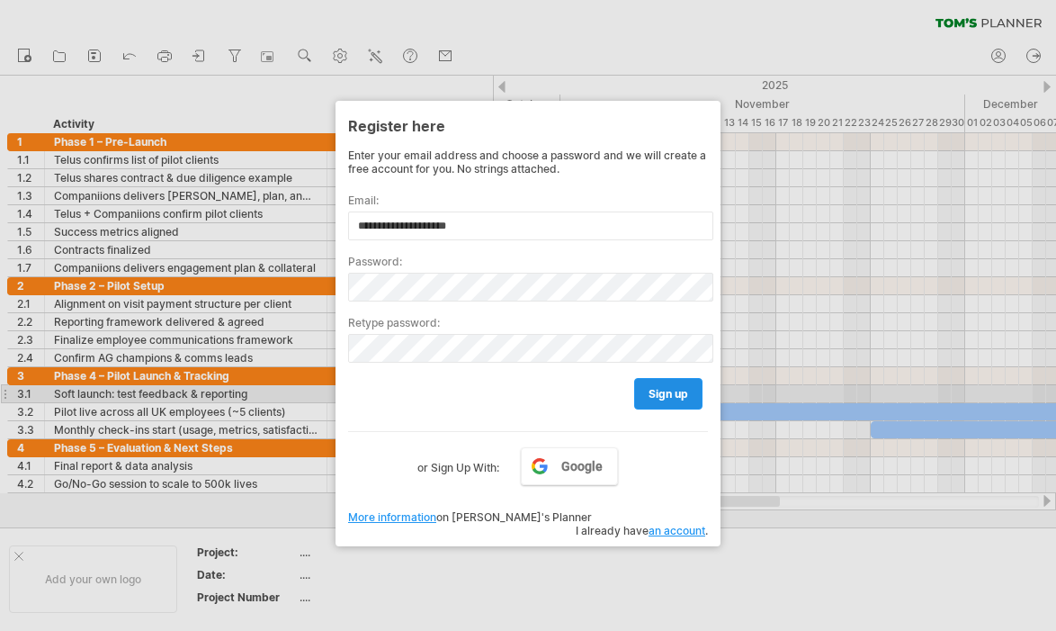
click at [679, 394] on span "sign up" at bounding box center [669, 393] width 40 height 13
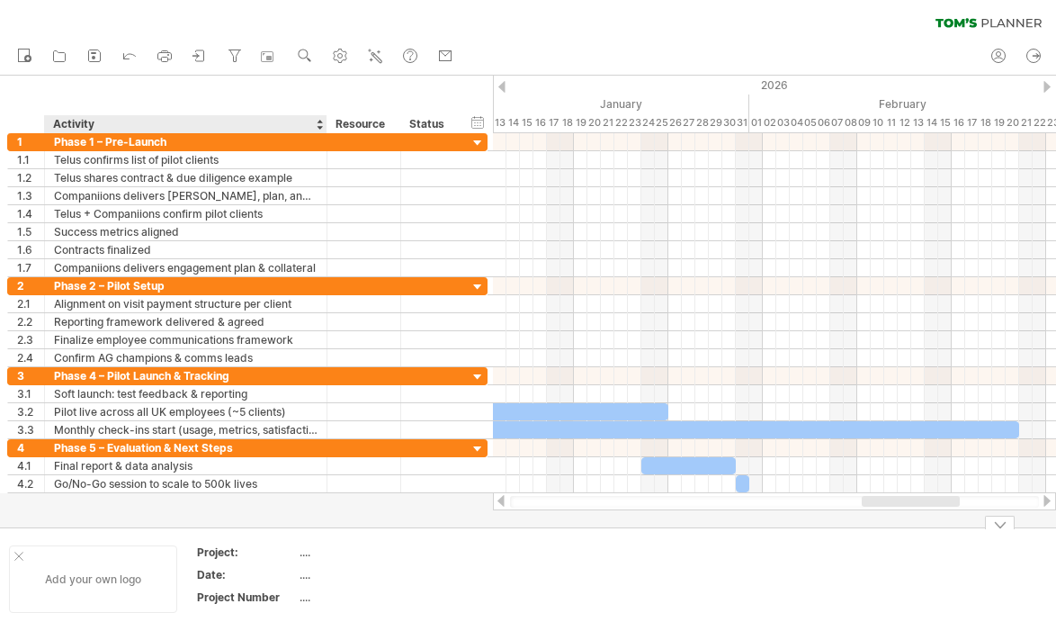
click at [79, 582] on div "Add your own logo" at bounding box center [93, 578] width 168 height 67
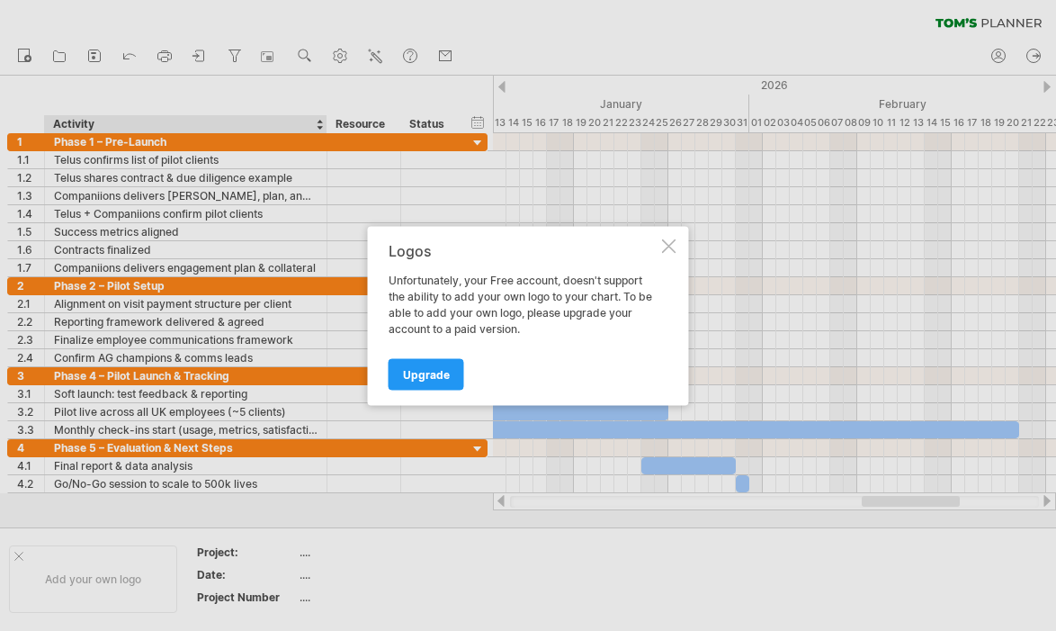
click at [677, 237] on div "Logos Unfortunately, your Free account, doesn't support the ability to add your…" at bounding box center [528, 315] width 321 height 179
click at [668, 246] on div at bounding box center [669, 245] width 14 height 14
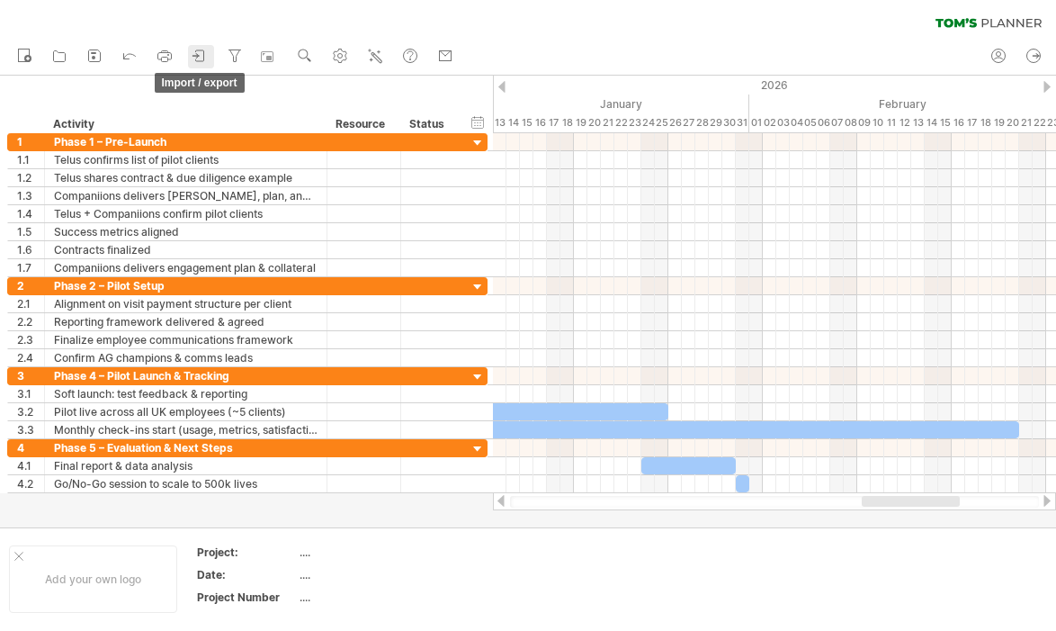
click at [210, 53] on link "import / export" at bounding box center [201, 56] width 26 height 23
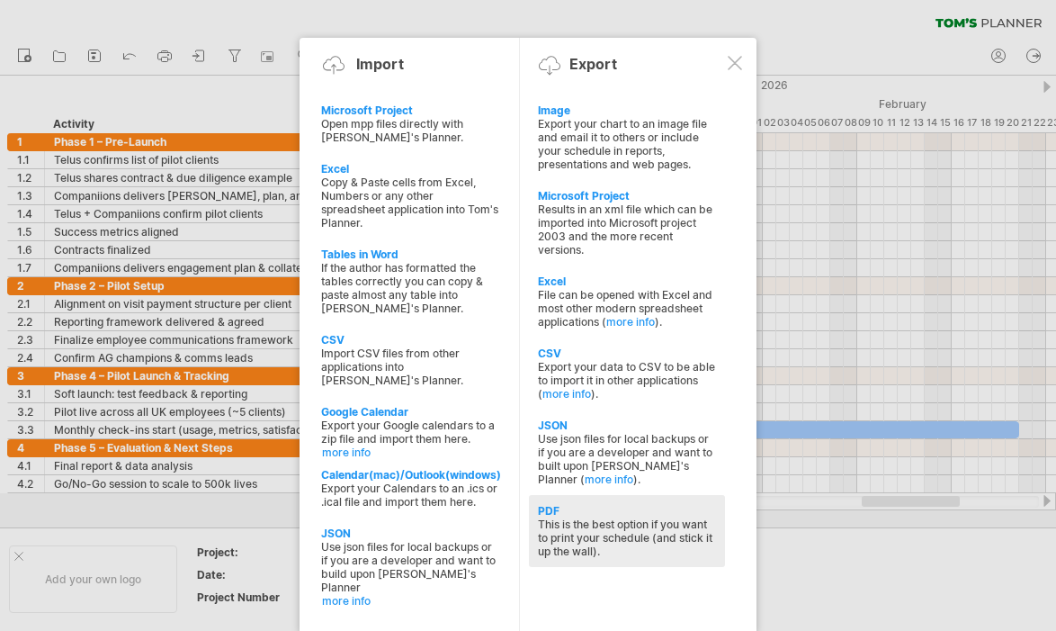
click at [551, 504] on div "PDF" at bounding box center [627, 510] width 178 height 13
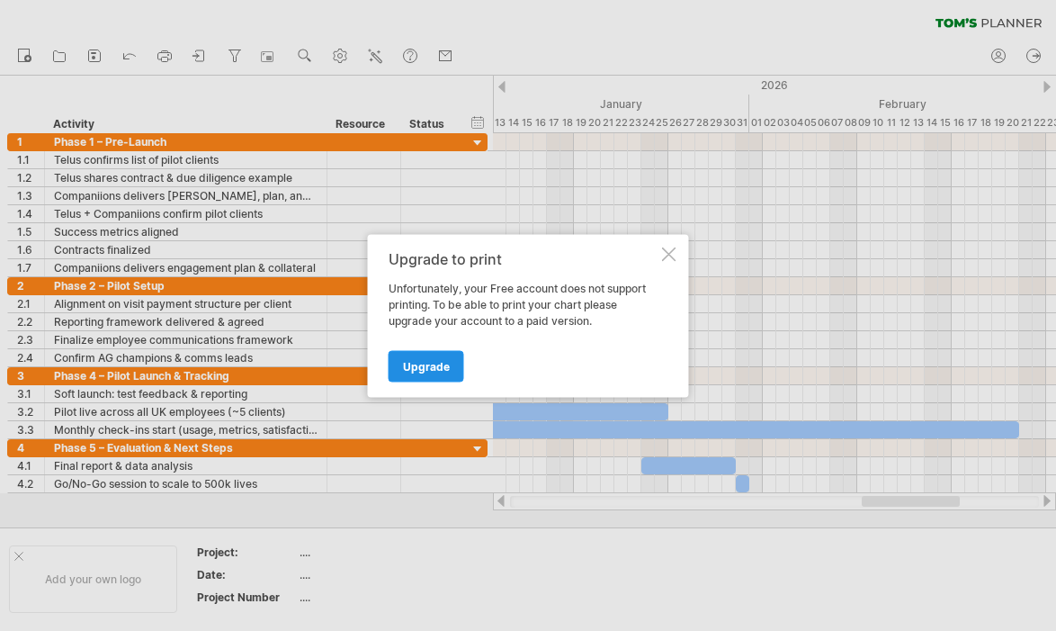
click at [428, 362] on span "Upgrade" at bounding box center [426, 365] width 47 height 13
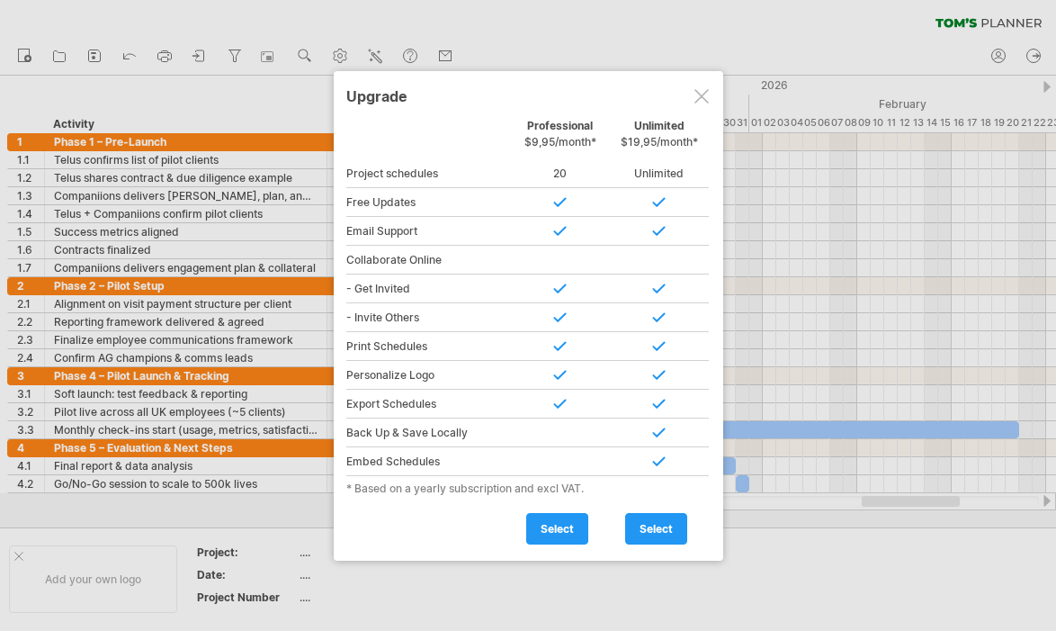
click at [577, 612] on div at bounding box center [528, 315] width 1056 height 631
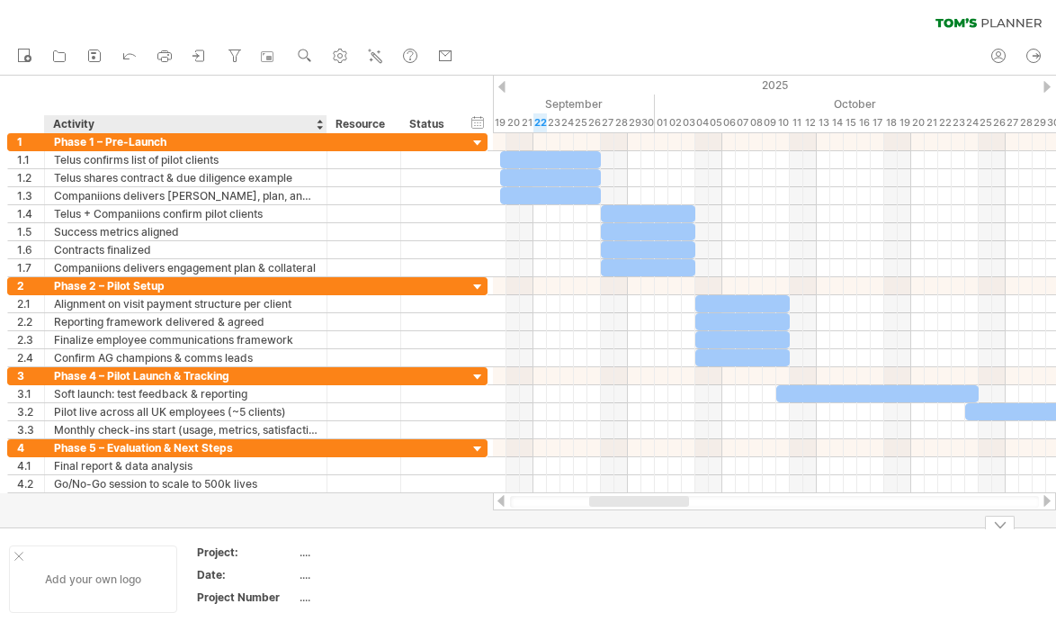
click at [97, 578] on div "Add your own logo" at bounding box center [93, 578] width 168 height 67
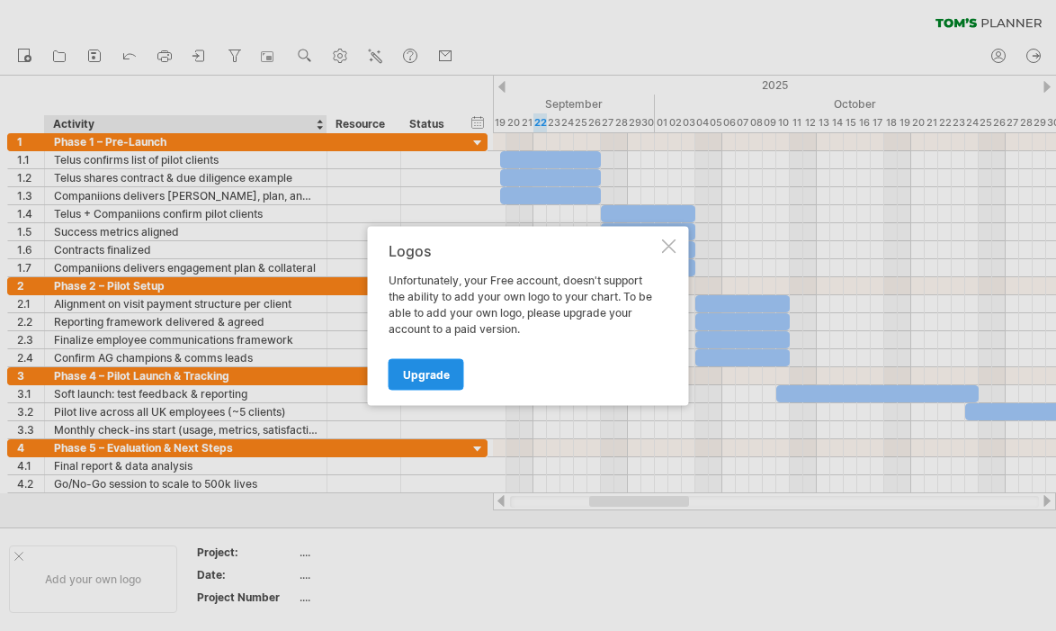
click at [429, 368] on span "Upgrade" at bounding box center [426, 373] width 47 height 13
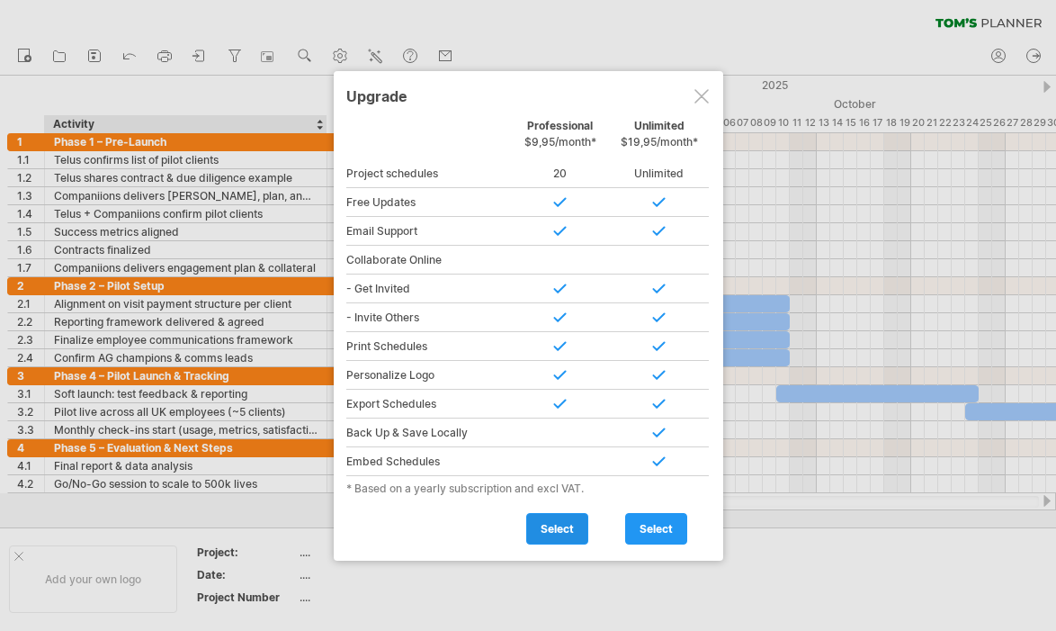
click at [558, 525] on span "select" at bounding box center [557, 528] width 33 height 13
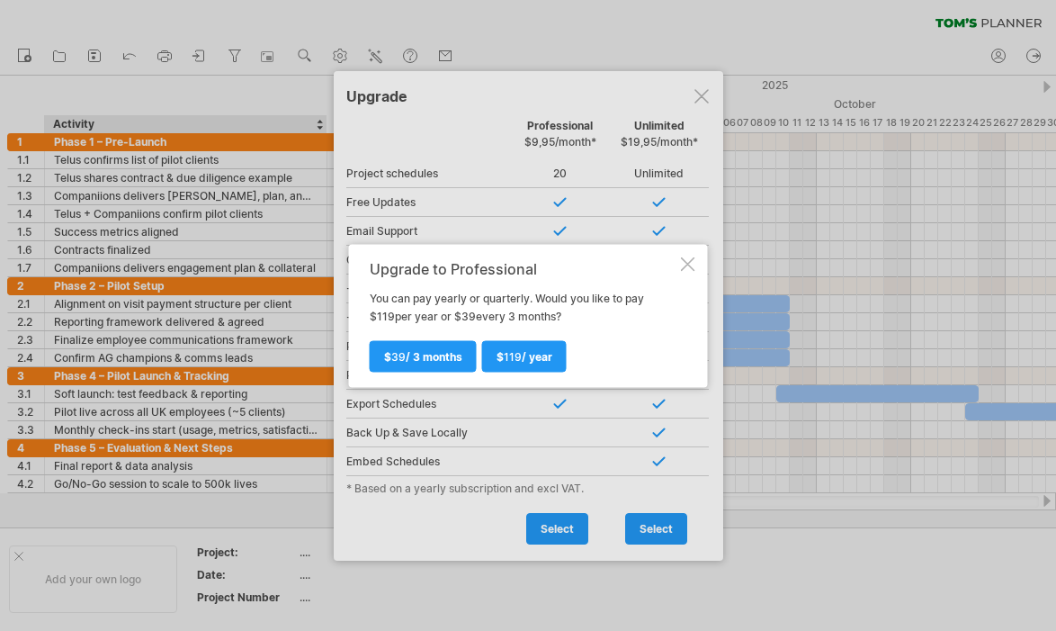
click at [692, 263] on div at bounding box center [688, 263] width 14 height 14
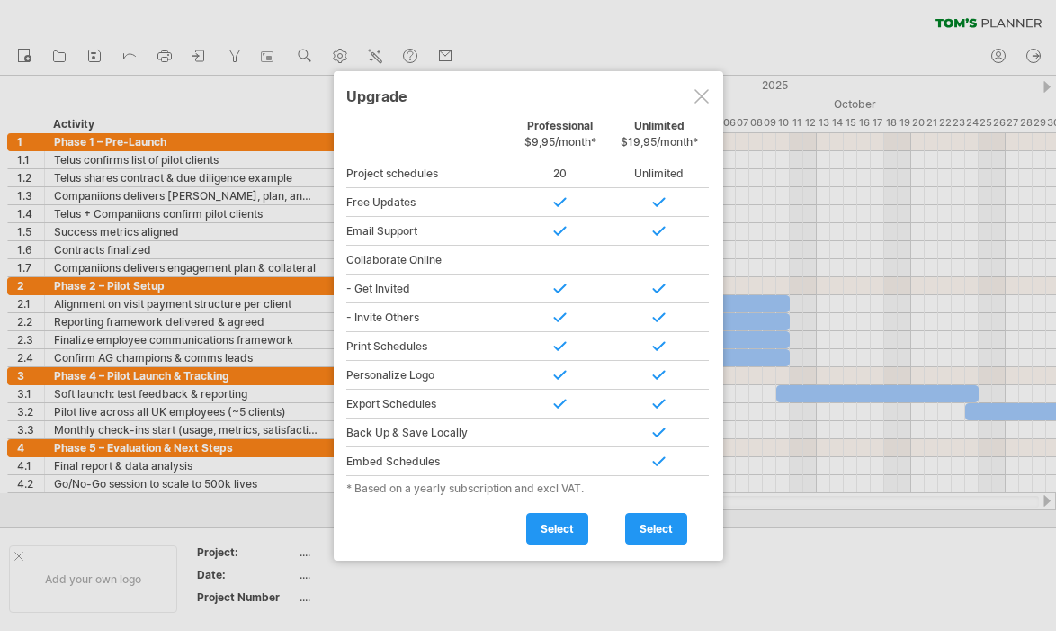
click at [702, 94] on div at bounding box center [702, 96] width 14 height 14
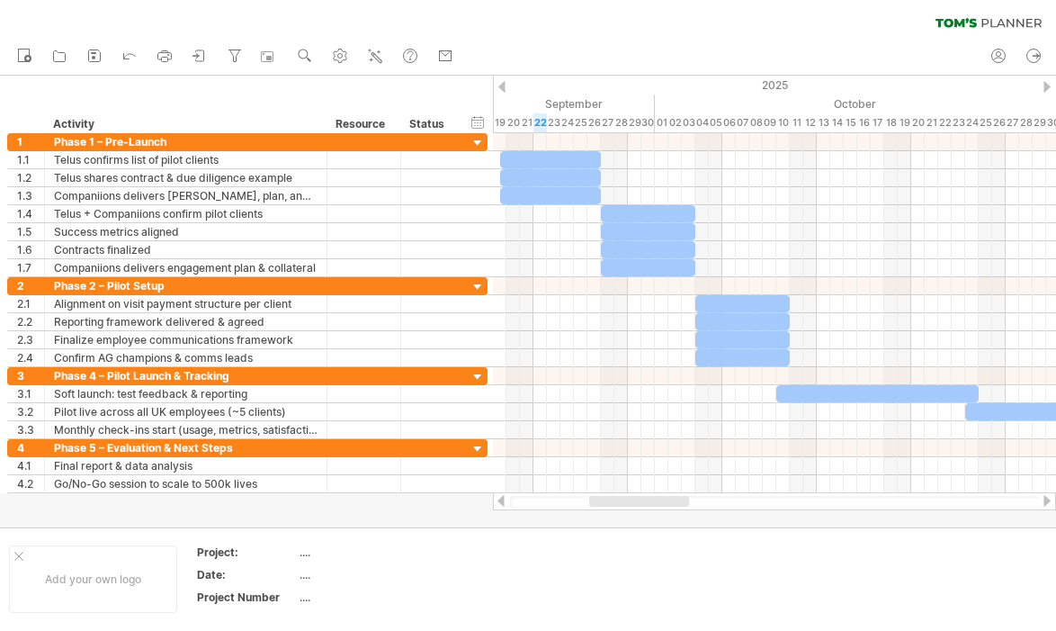
click at [381, 17] on div "clear filter reapply filter" at bounding box center [528, 19] width 1056 height 38
click at [173, 53] on icon at bounding box center [165, 56] width 18 height 18
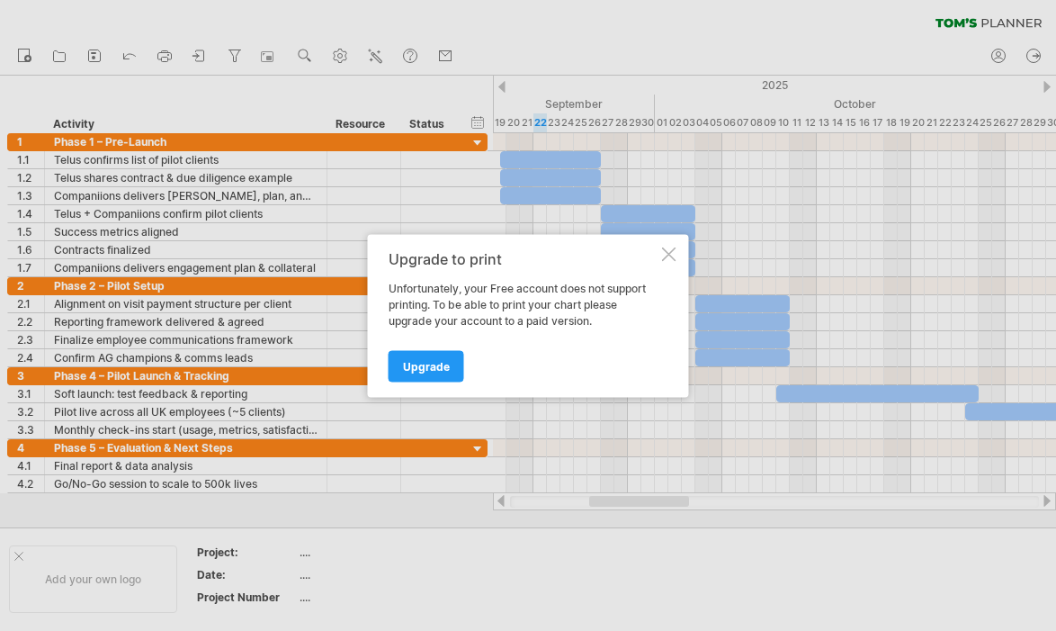
click at [674, 251] on div at bounding box center [669, 254] width 14 height 14
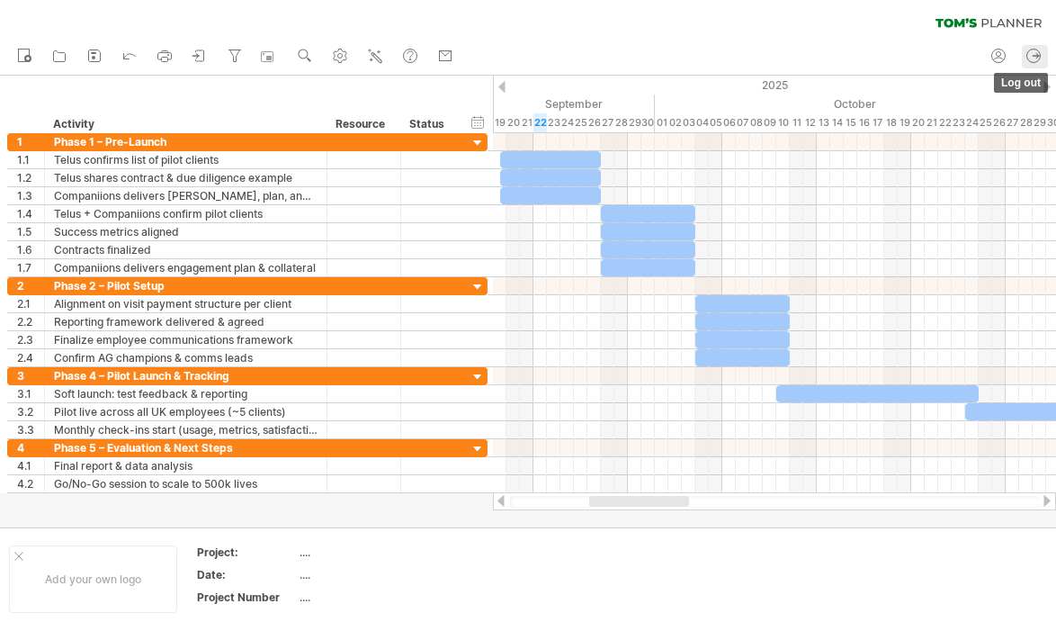
click at [1037, 57] on icon at bounding box center [1034, 56] width 18 height 18
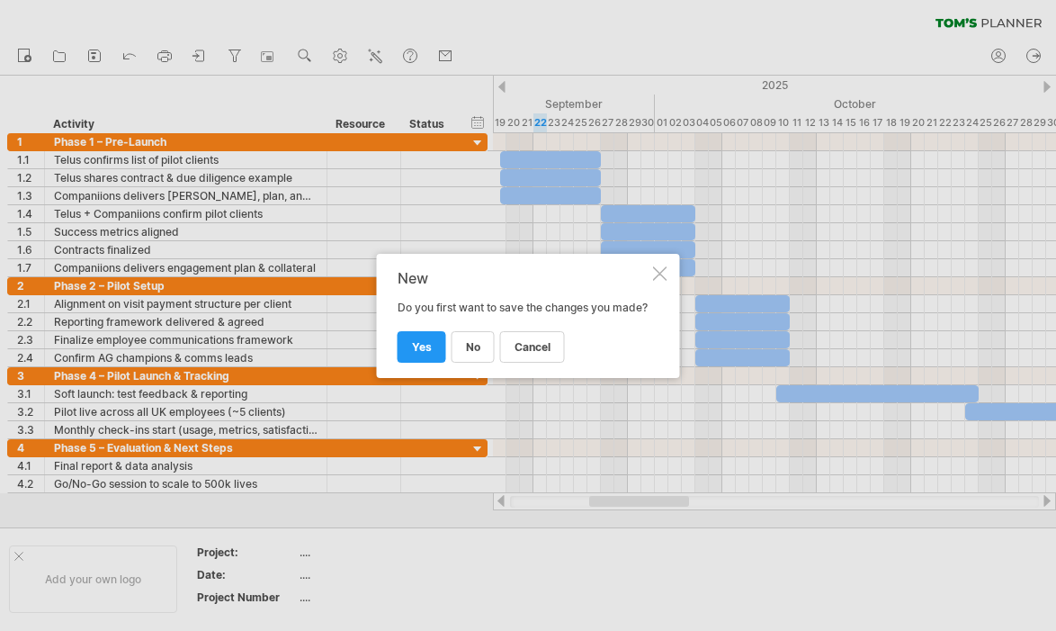
click at [660, 266] on div at bounding box center [660, 273] width 14 height 14
